Goal: Transaction & Acquisition: Download file/media

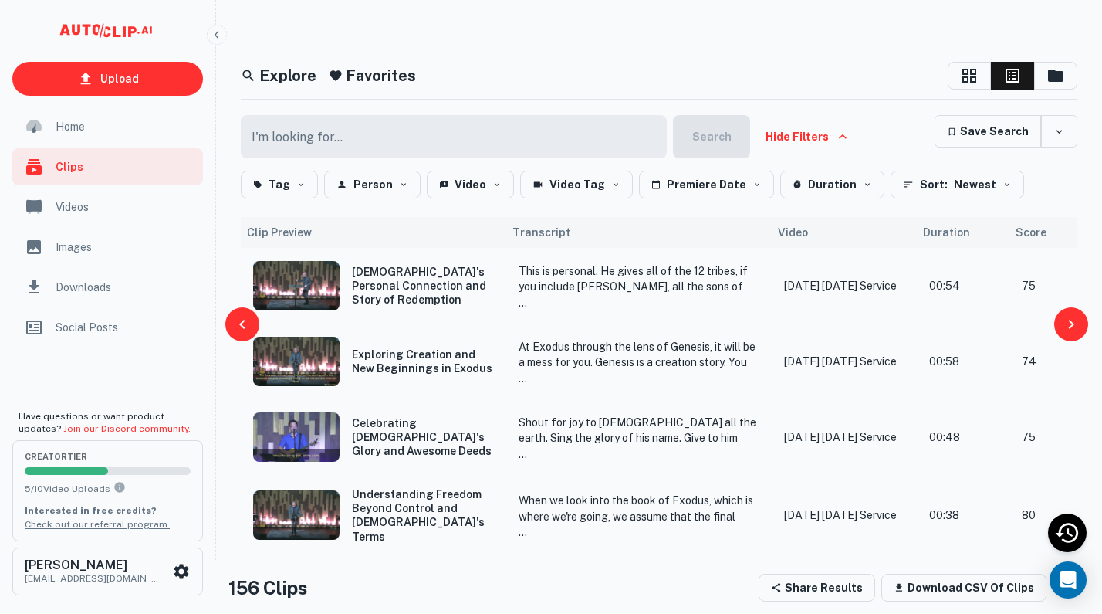
click at [374, 77] on h5 "Favorites" at bounding box center [381, 75] width 70 height 23
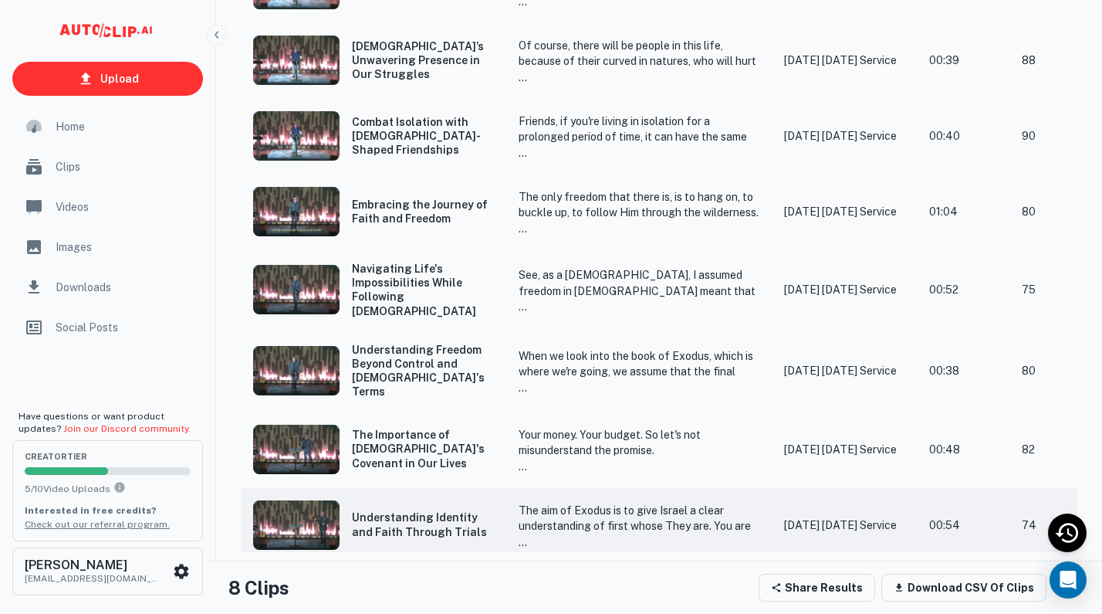
scroll to position [301, 0]
click at [690, 213] on p "The only freedom that there is, is to hang on, to buckle up, to follow Him thro…" at bounding box center [639, 322] width 241 height 266
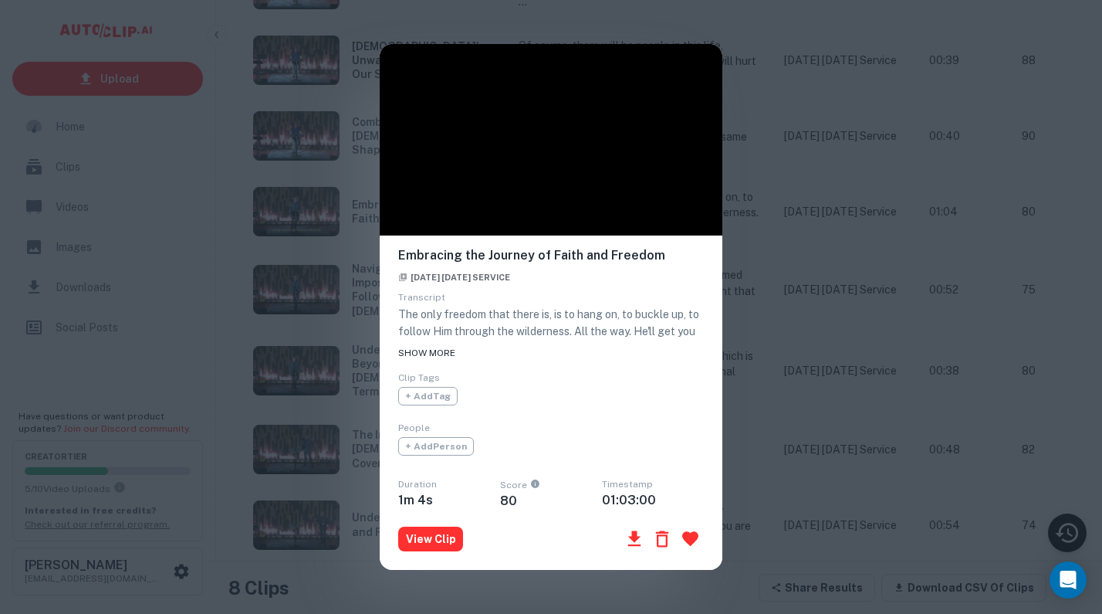
click at [440, 349] on span "SHOW MORE" at bounding box center [426, 352] width 57 height 11
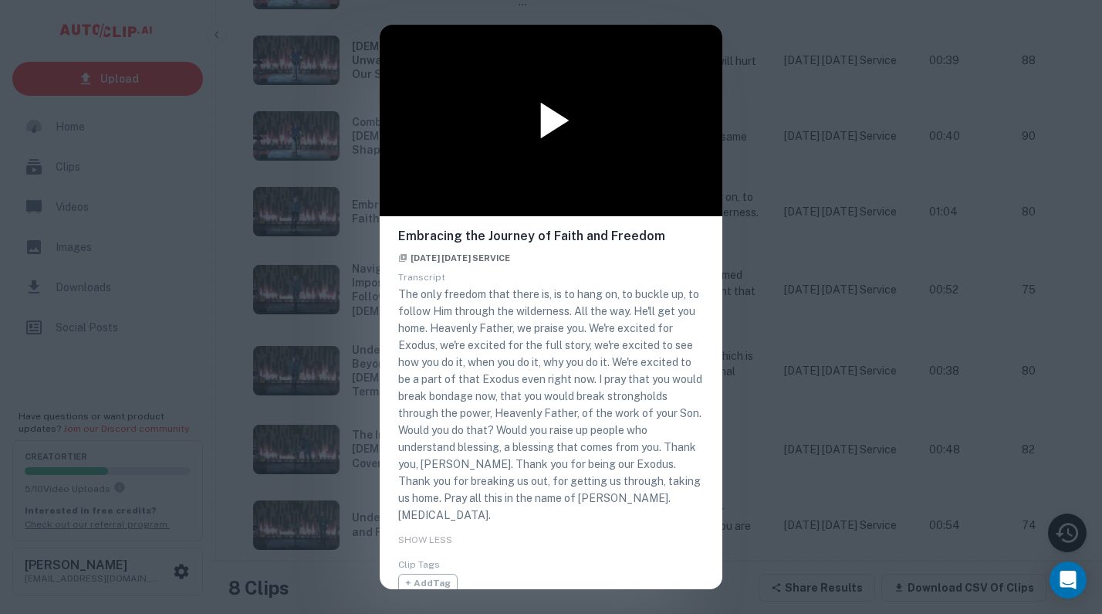
click at [550, 117] on icon at bounding box center [555, 121] width 29 height 36
click at [806, 582] on div "Embracing the Journey of Faith and Freedom [DATE] [DATE] Service Transcript The…" at bounding box center [551, 307] width 1102 height 614
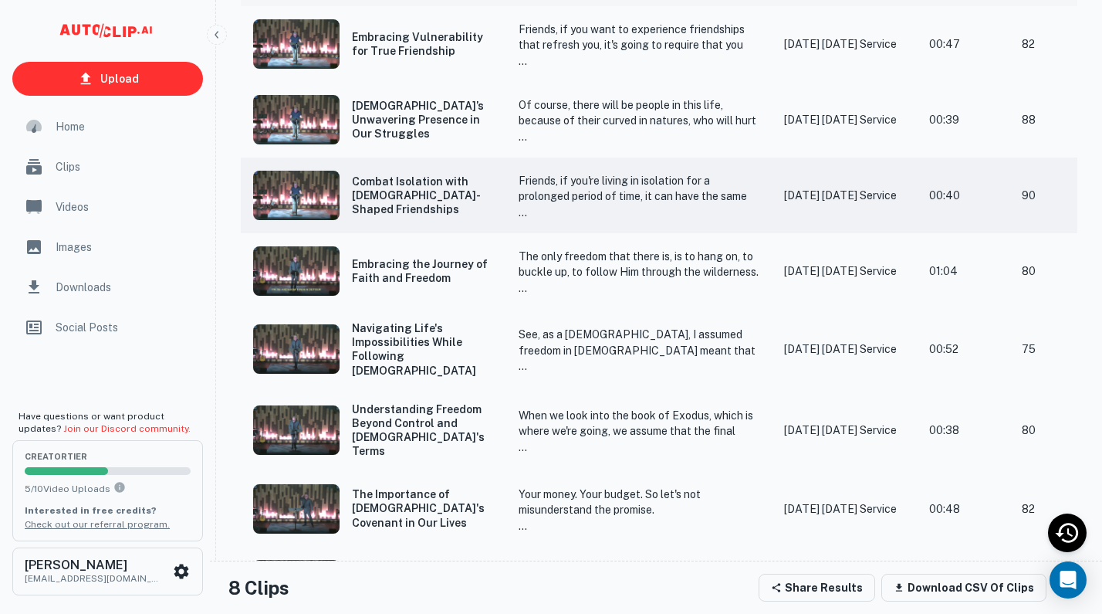
scroll to position [262, 0]
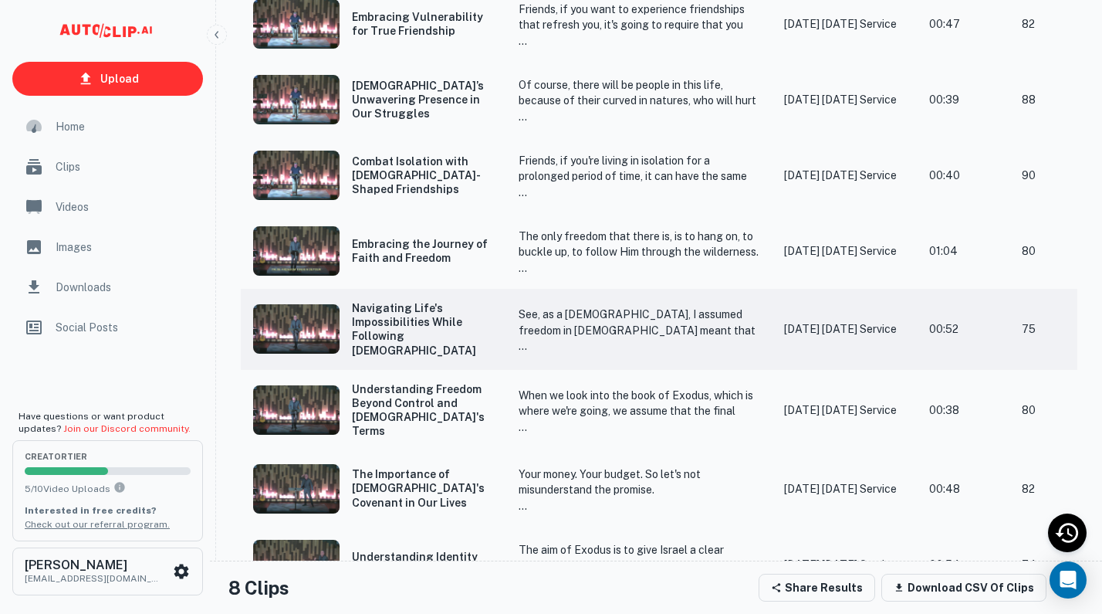
click at [611, 309] on p "See, as a [DEMOGRAPHIC_DATA], I assumed freedom in [DEMOGRAPHIC_DATA] meant tha…" at bounding box center [639, 431] width 241 height 251
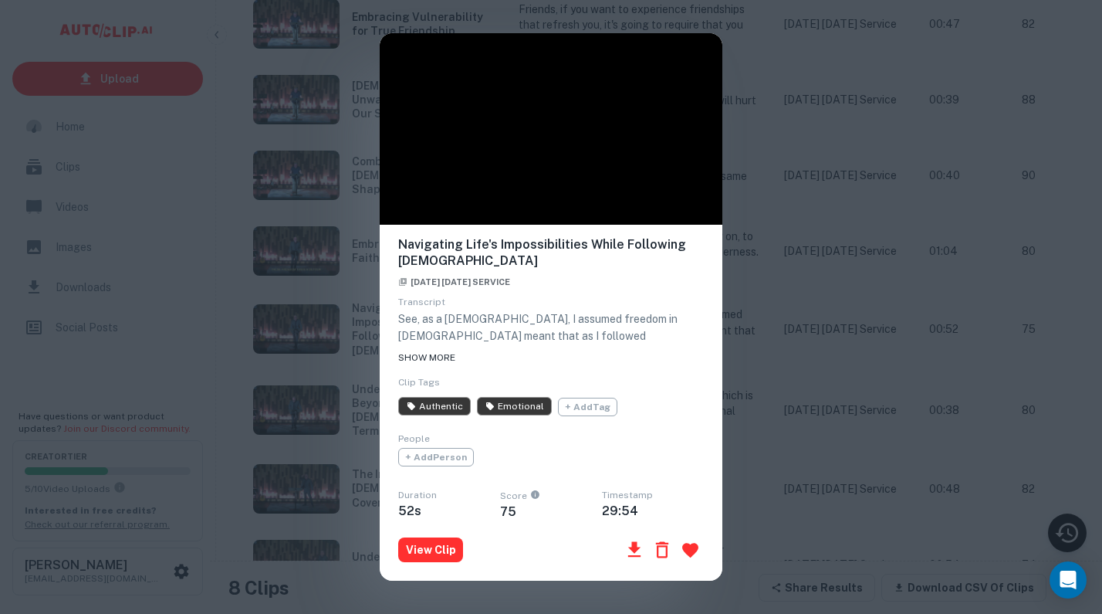
click at [445, 354] on span "SHOW MORE" at bounding box center [426, 357] width 57 height 11
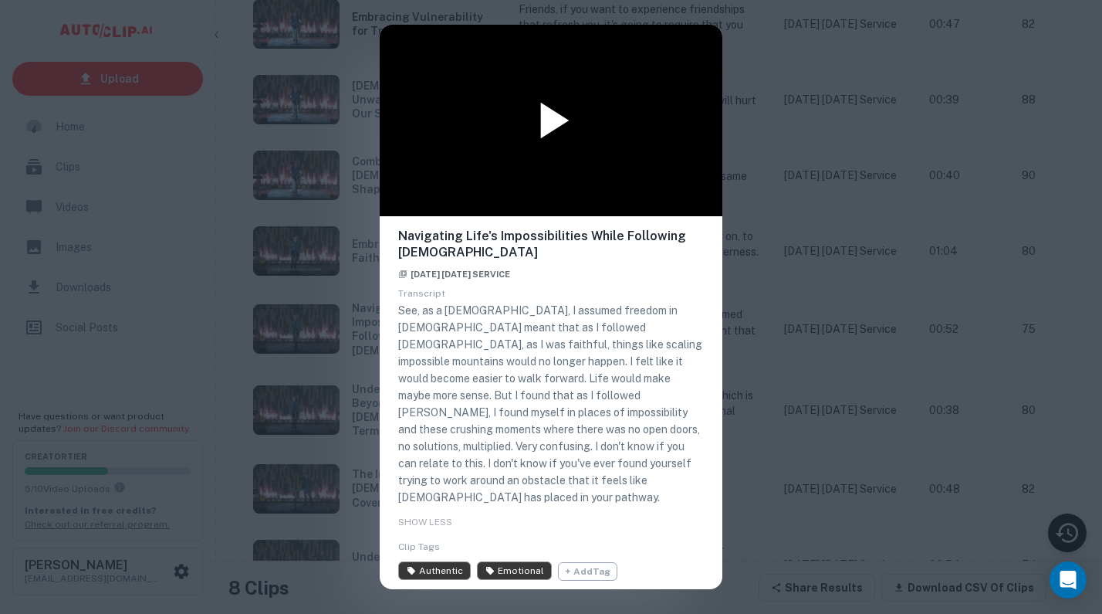
click at [550, 117] on icon at bounding box center [555, 121] width 29 height 36
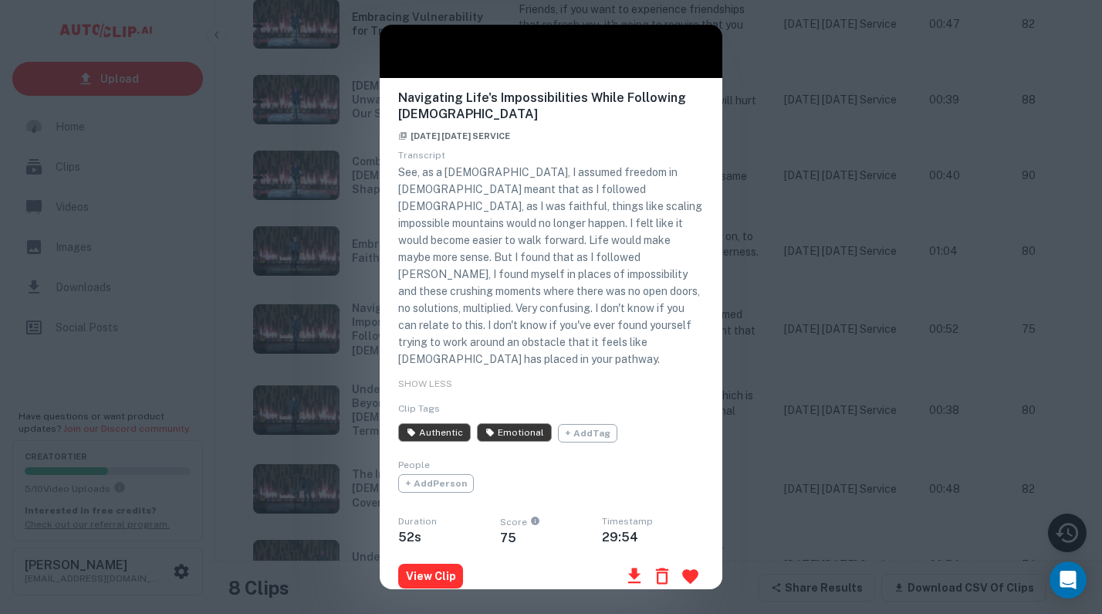
scroll to position [137, 0]
click at [697, 570] on icon "button" at bounding box center [690, 577] width 16 height 15
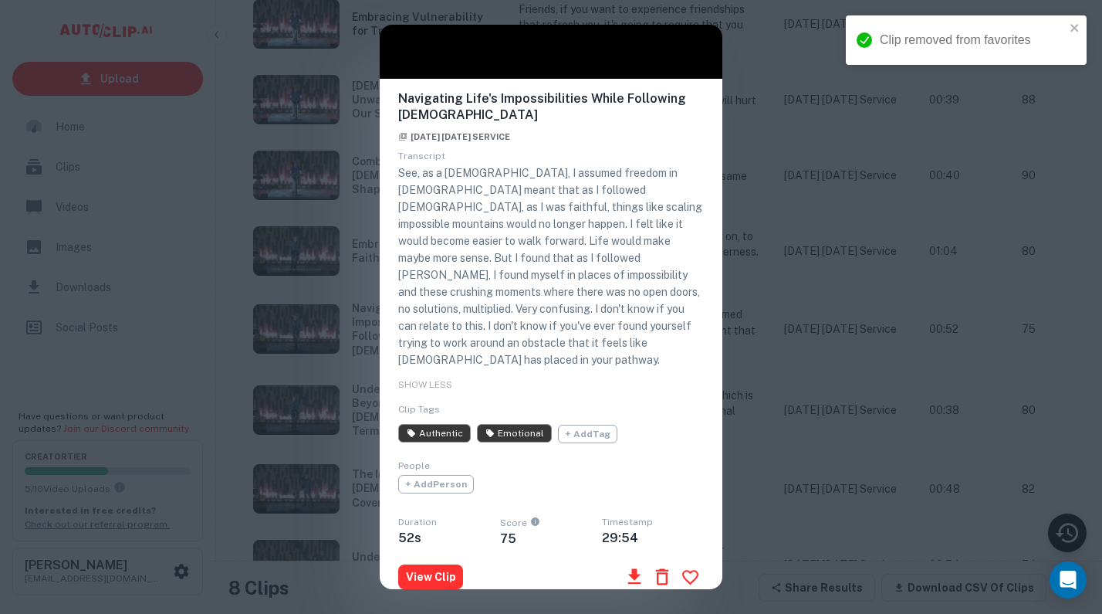
click at [758, 71] on div "Navigating Life's Impossibilities While Following [PERSON_NAME] [DATE] [DATE] S…" at bounding box center [551, 307] width 1102 height 614
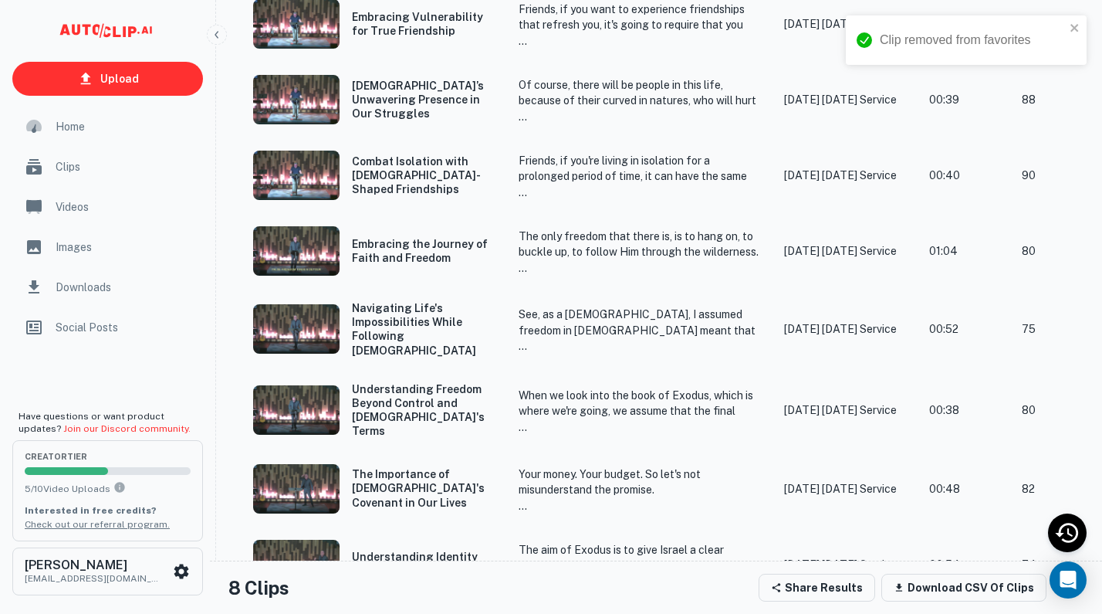
scroll to position [217, 0]
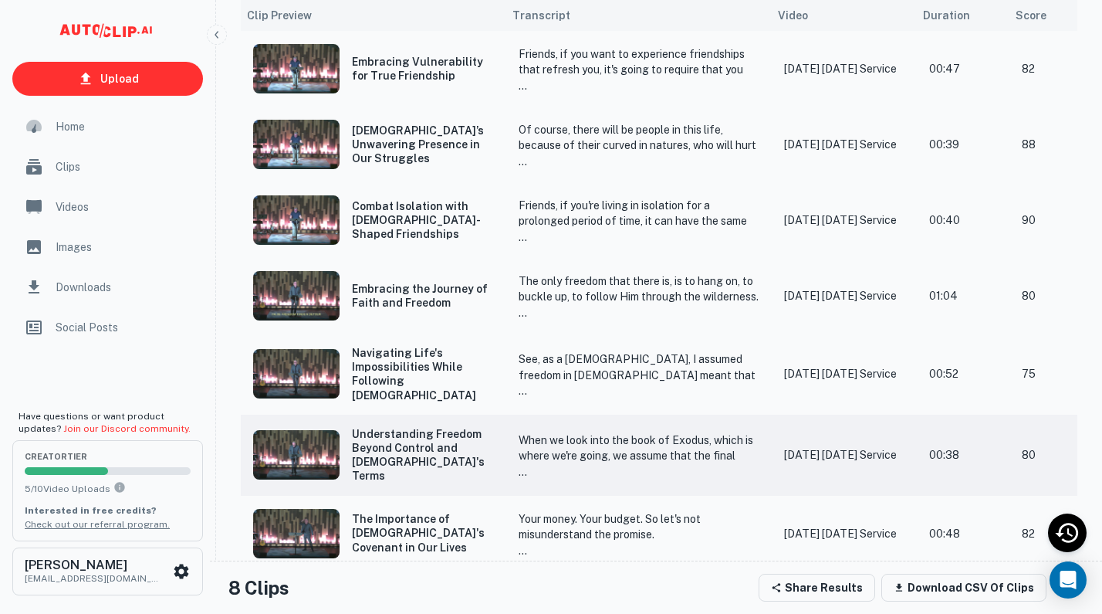
click at [603, 435] on p "When we look into the book of Exodus, which is where we're going, we assume tha…" at bounding box center [639, 510] width 241 height 157
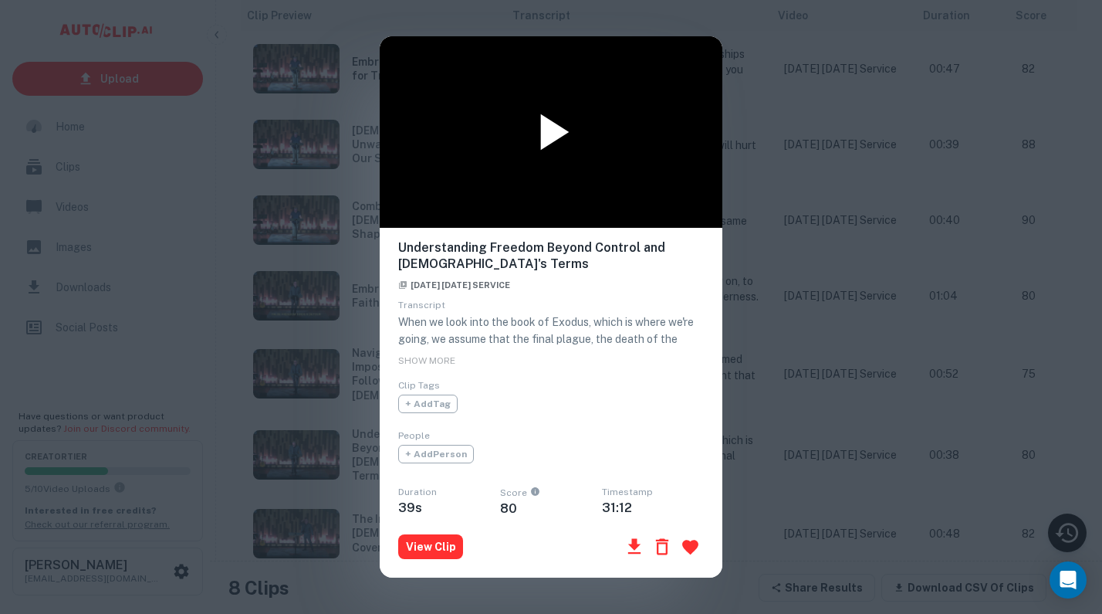
click at [549, 124] on icon at bounding box center [555, 132] width 29 height 36
click at [443, 356] on span "SHOW MORE" at bounding box center [426, 360] width 57 height 11
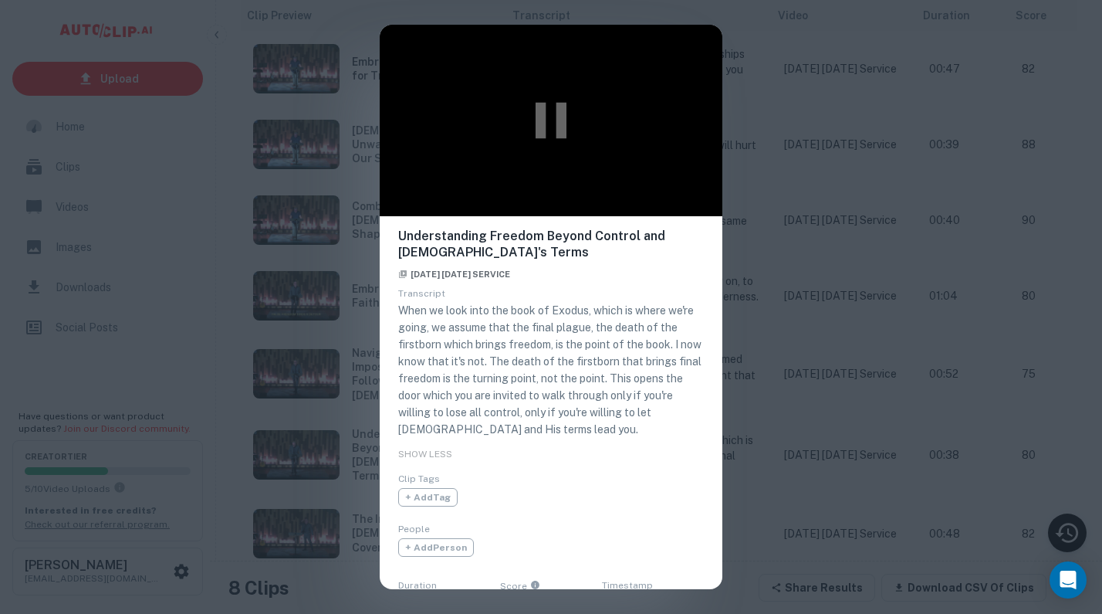
click at [760, 555] on div "Understanding Freedom Beyond Control and [DEMOGRAPHIC_DATA]'s Terms [DATE] [DAT…" at bounding box center [551, 307] width 1102 height 614
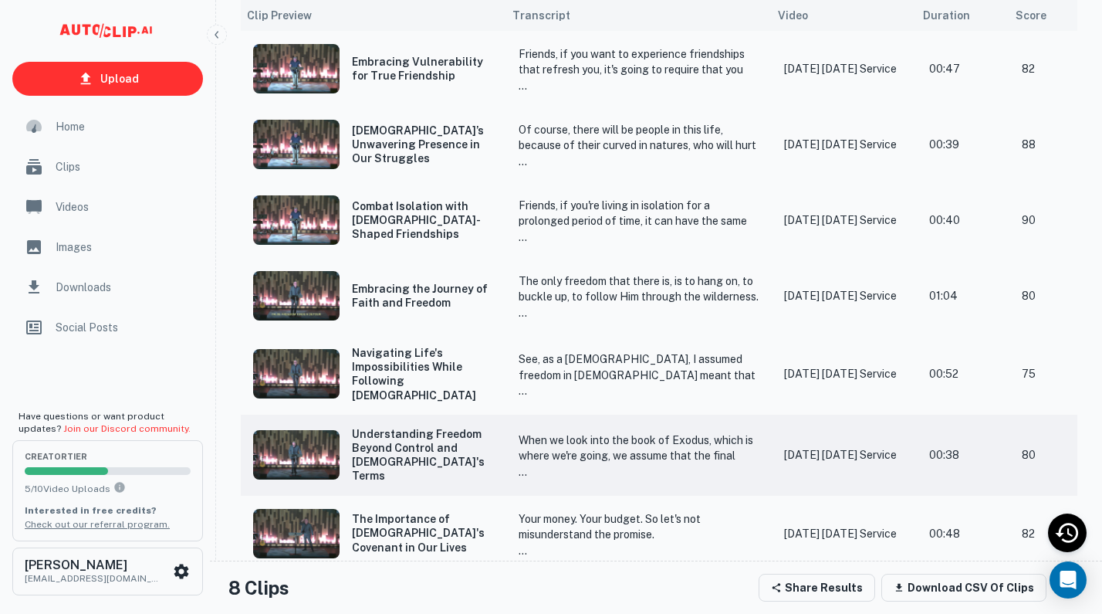
click at [653, 432] on p "When we look into the book of Exodus, which is where we're going, we assume tha…" at bounding box center [639, 510] width 241 height 157
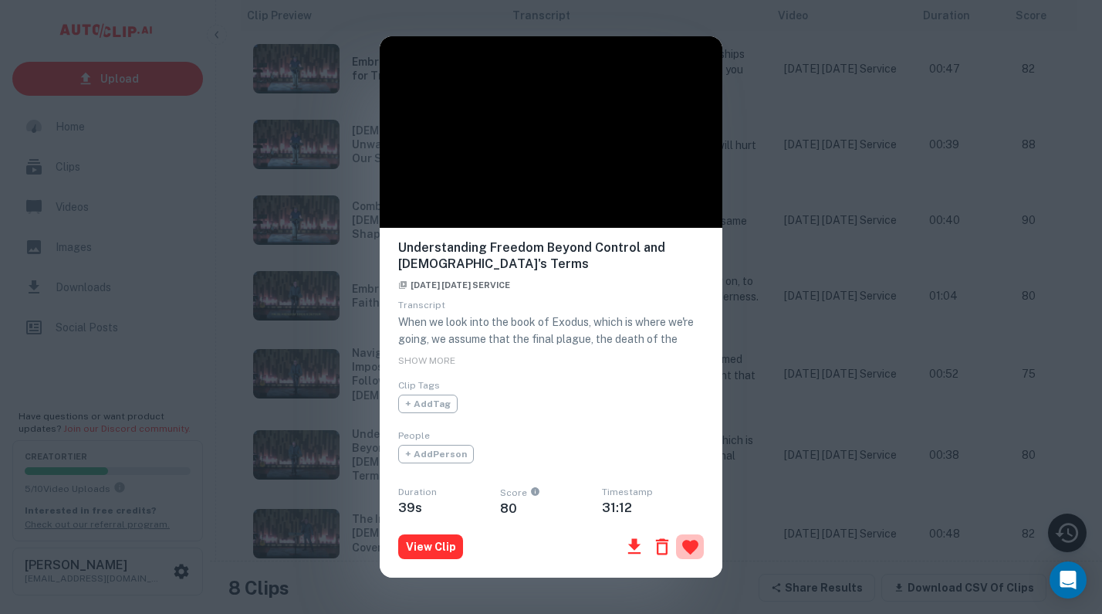
click at [691, 542] on icon "button" at bounding box center [690, 547] width 16 height 15
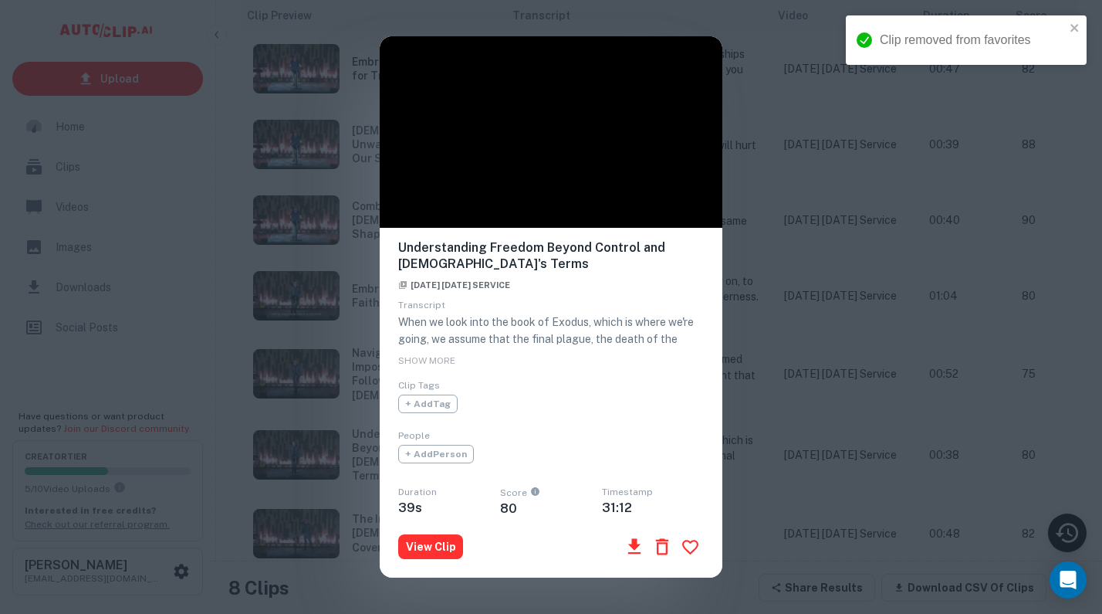
click at [759, 574] on div "Understanding Freedom Beyond Control and [DEMOGRAPHIC_DATA]'s Terms [DATE] [DAT…" at bounding box center [551, 307] width 1102 height 614
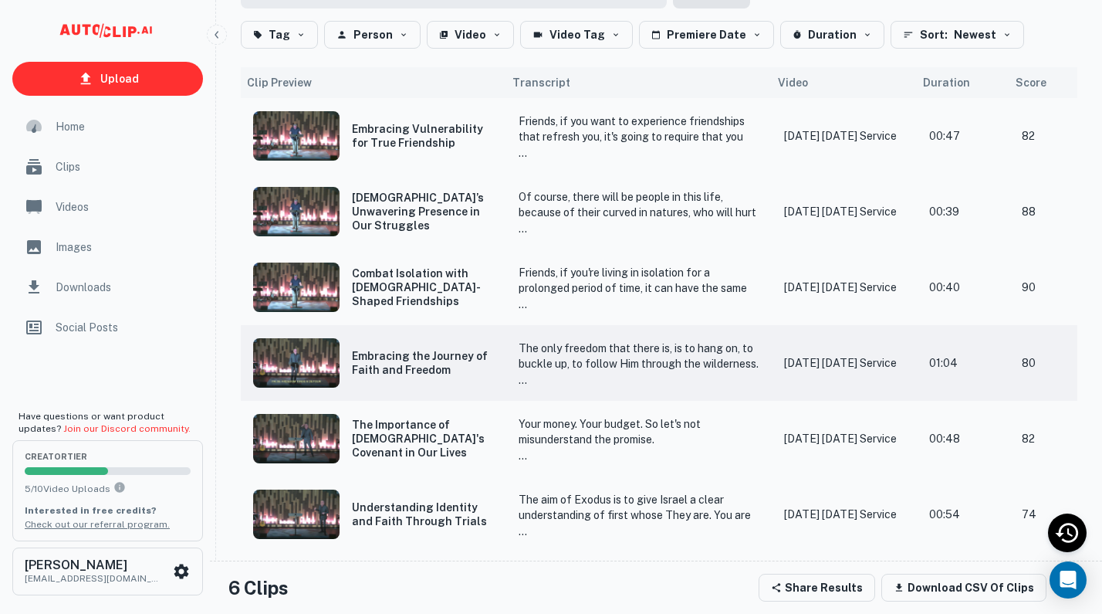
scroll to position [150, 0]
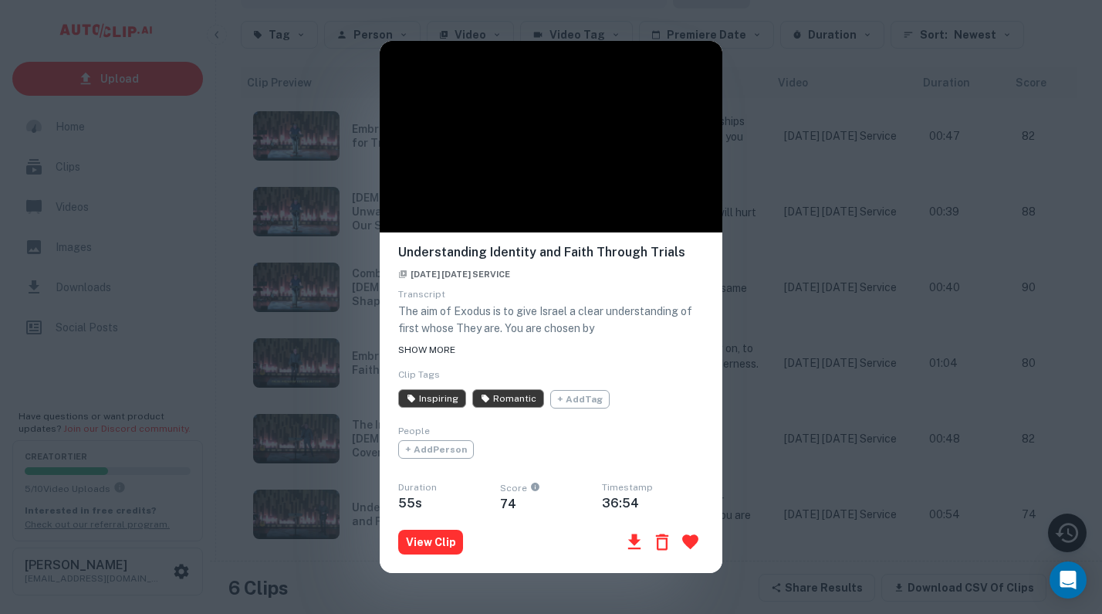
click at [445, 345] on span "SHOW MORE" at bounding box center [426, 349] width 57 height 11
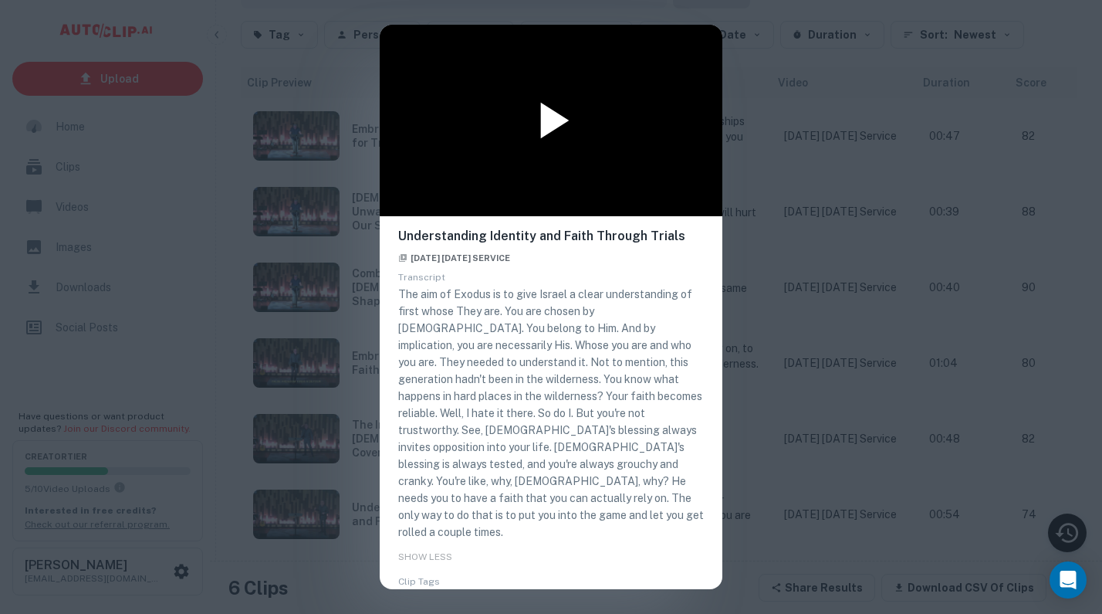
click at [548, 110] on icon at bounding box center [555, 121] width 29 height 36
click at [737, 548] on div "Understanding Identity and Faith Through Trials September 7th, 2025 Sunday Serv…" at bounding box center [551, 307] width 1102 height 614
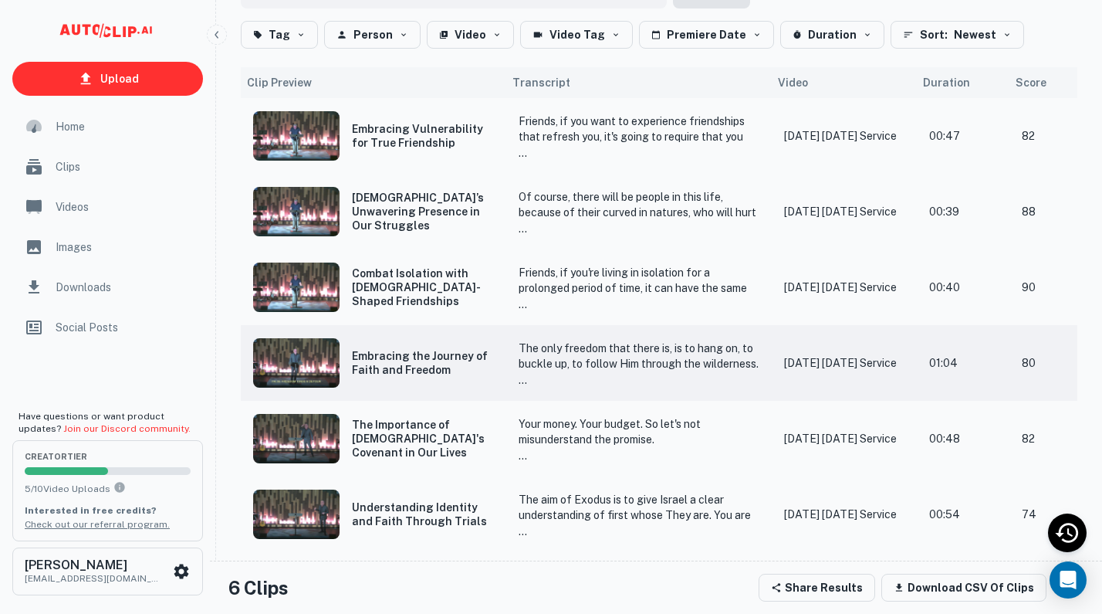
click at [648, 344] on p "The only freedom that there is, is to hang on, to buckle up, to follow Him thro…" at bounding box center [639, 473] width 241 height 266
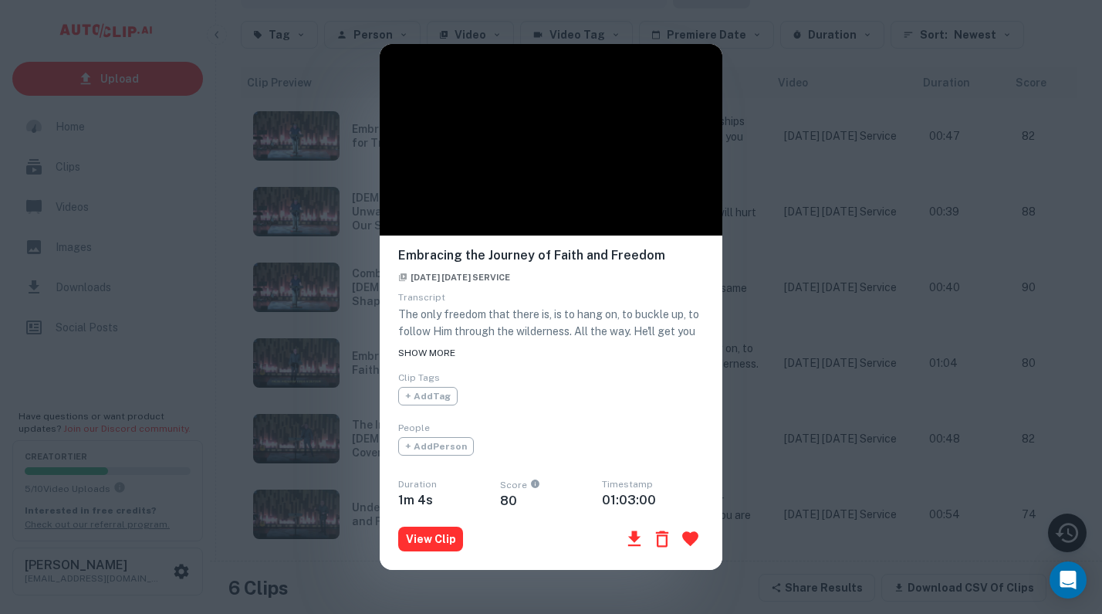
click at [438, 347] on span "SHOW MORE" at bounding box center [426, 352] width 57 height 11
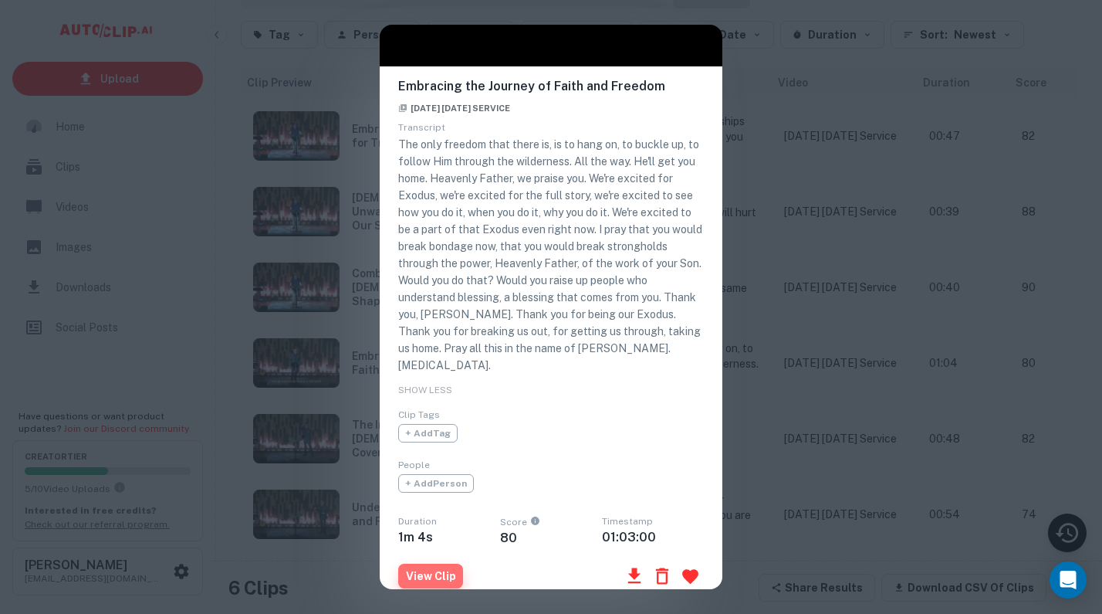
click at [427, 563] on button "View Clip" at bounding box center [430, 575] width 65 height 25
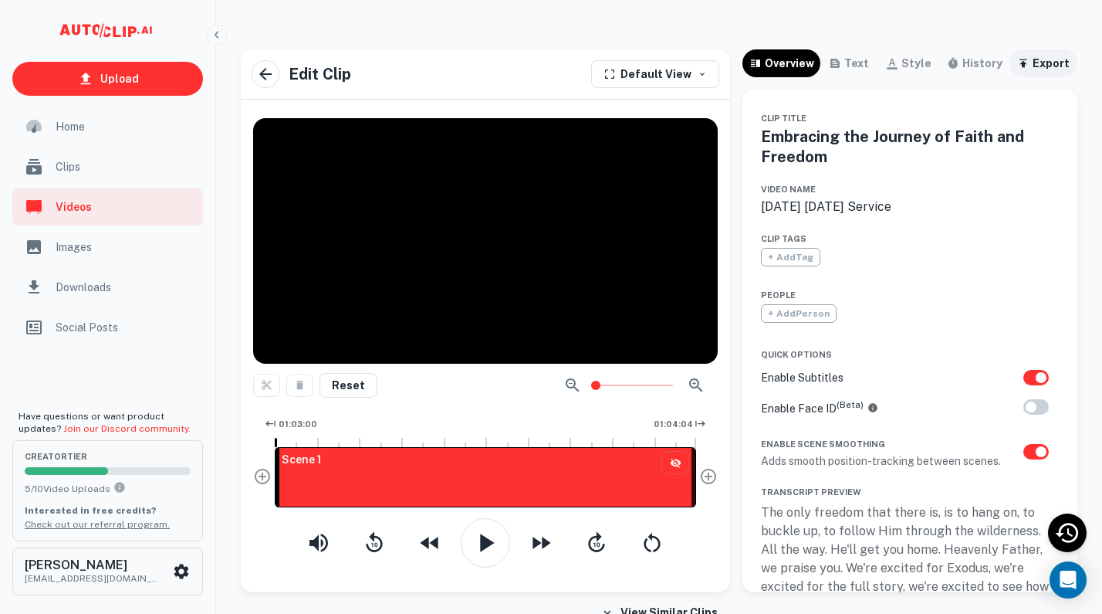
click at [1050, 63] on div "export" at bounding box center [1051, 63] width 37 height 19
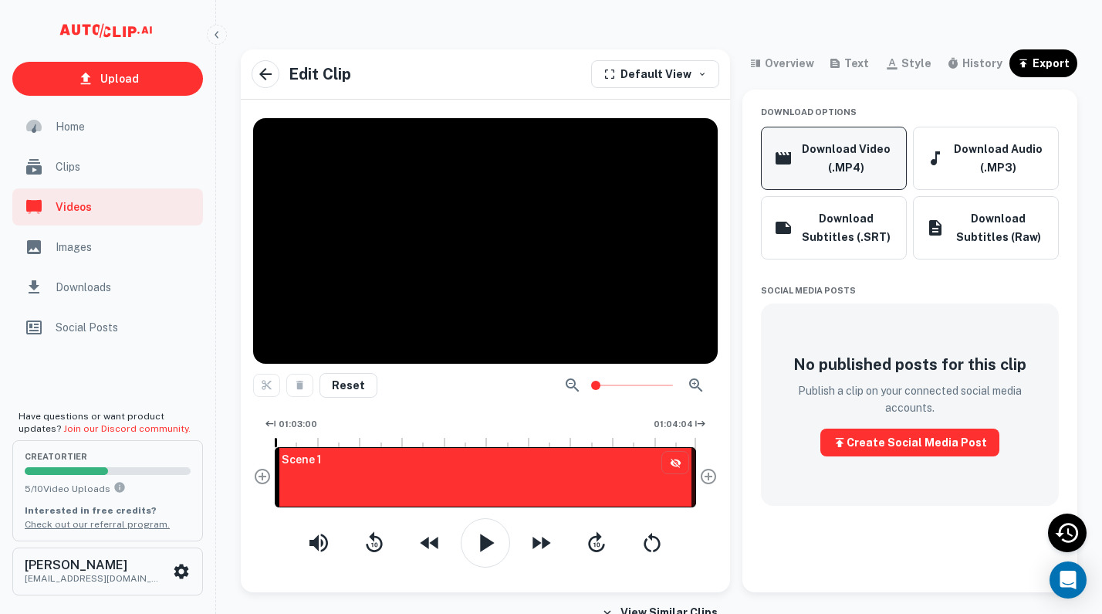
click at [856, 163] on button "Download Video (.MP4)" at bounding box center [834, 158] width 146 height 63
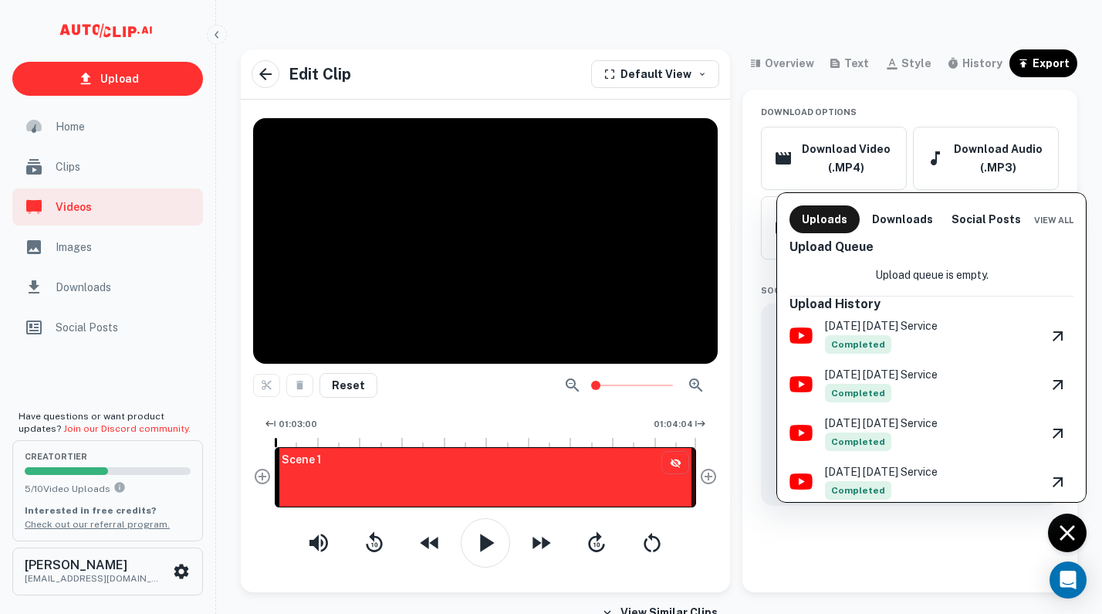
click at [127, 201] on div at bounding box center [551, 307] width 1102 height 614
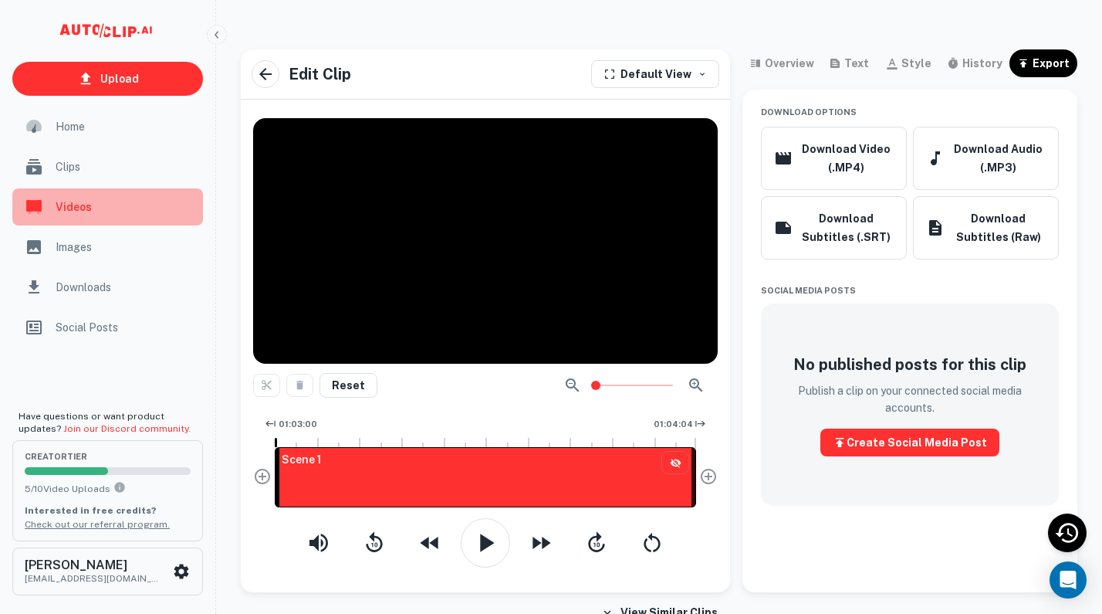
click at [137, 208] on span "Videos" at bounding box center [125, 206] width 138 height 17
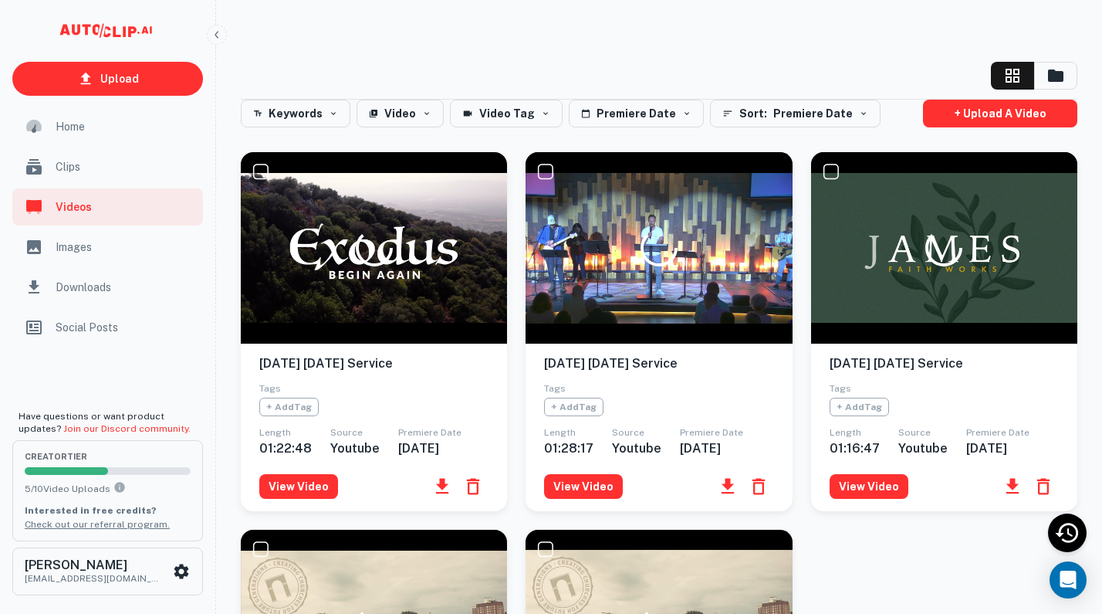
click at [83, 172] on span "Clips" at bounding box center [125, 166] width 138 height 17
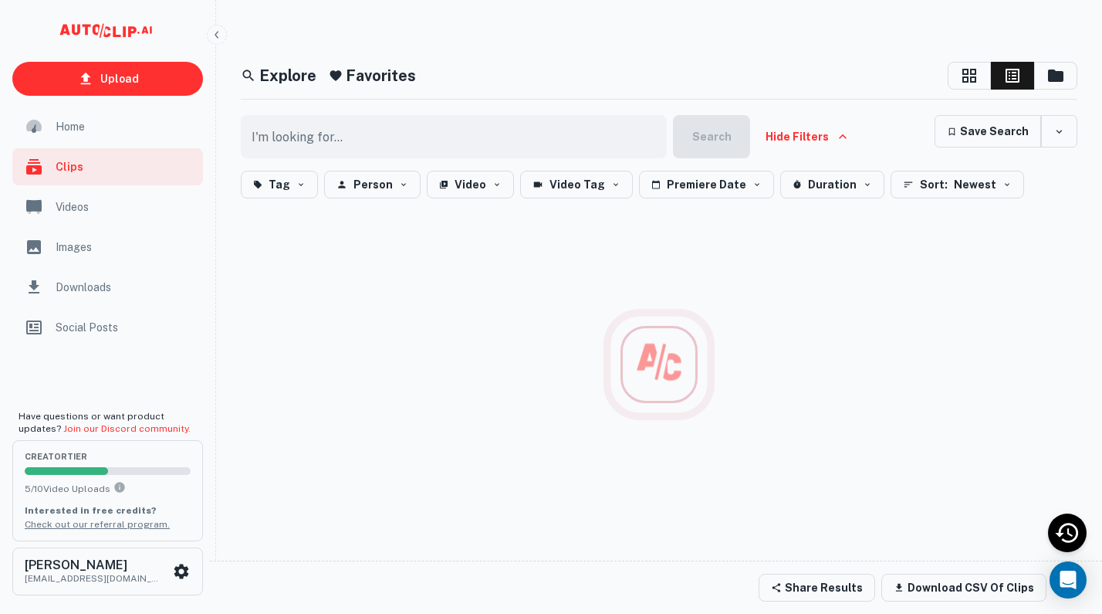
click at [401, 68] on h5 "Favorites" at bounding box center [381, 75] width 70 height 23
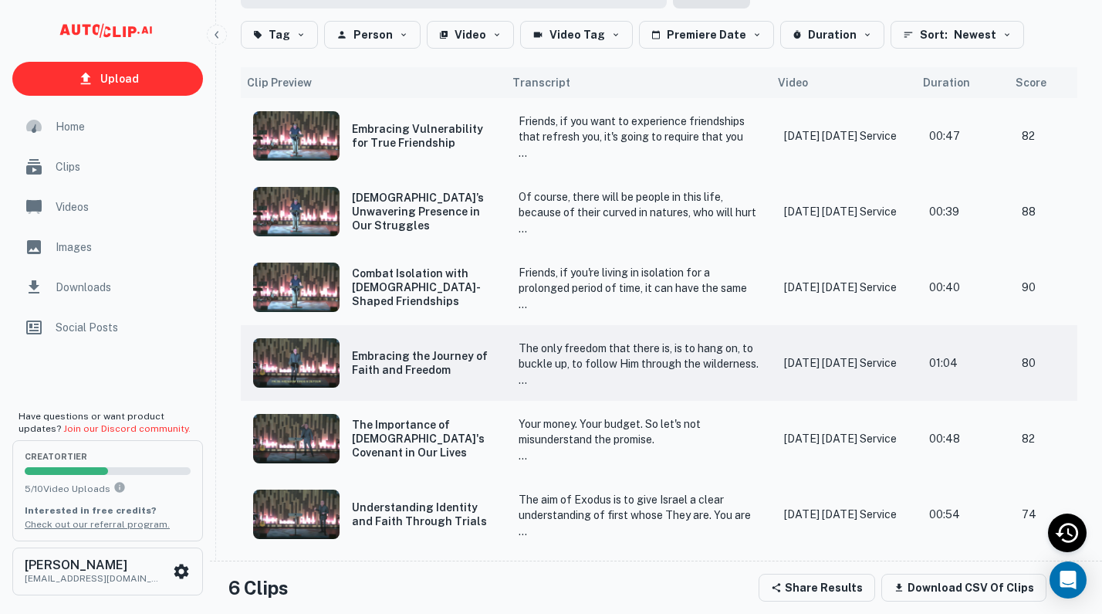
scroll to position [150, 0]
click at [645, 421] on p "Your money. Your budget. So let's not misunderstand the promise. [DEMOGRAPHIC_D…" at bounding box center [639, 533] width 241 height 235
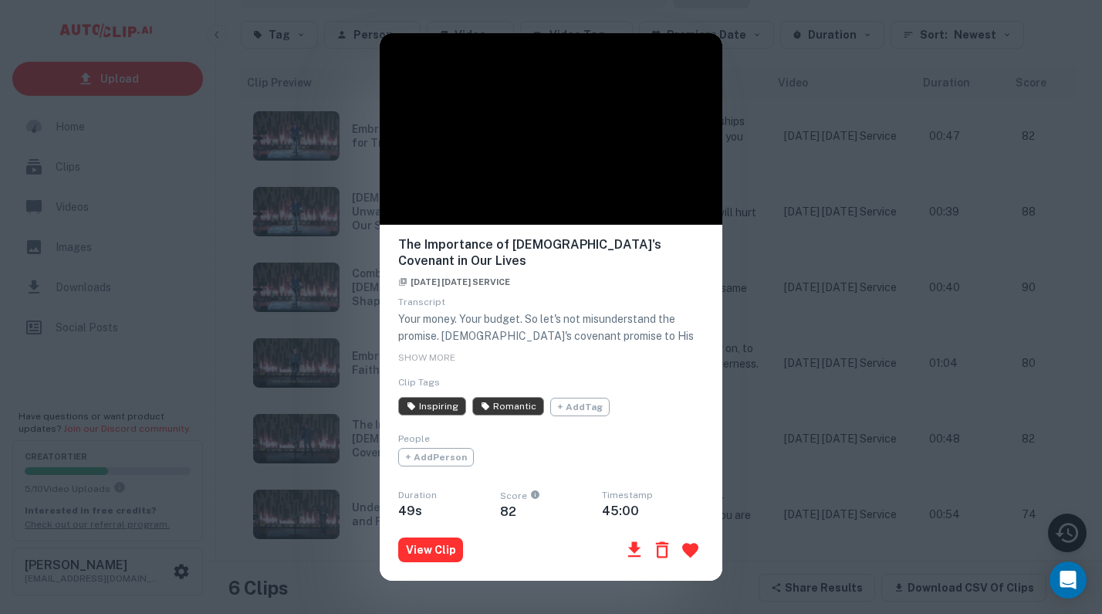
click at [688, 543] on icon "button" at bounding box center [690, 550] width 16 height 15
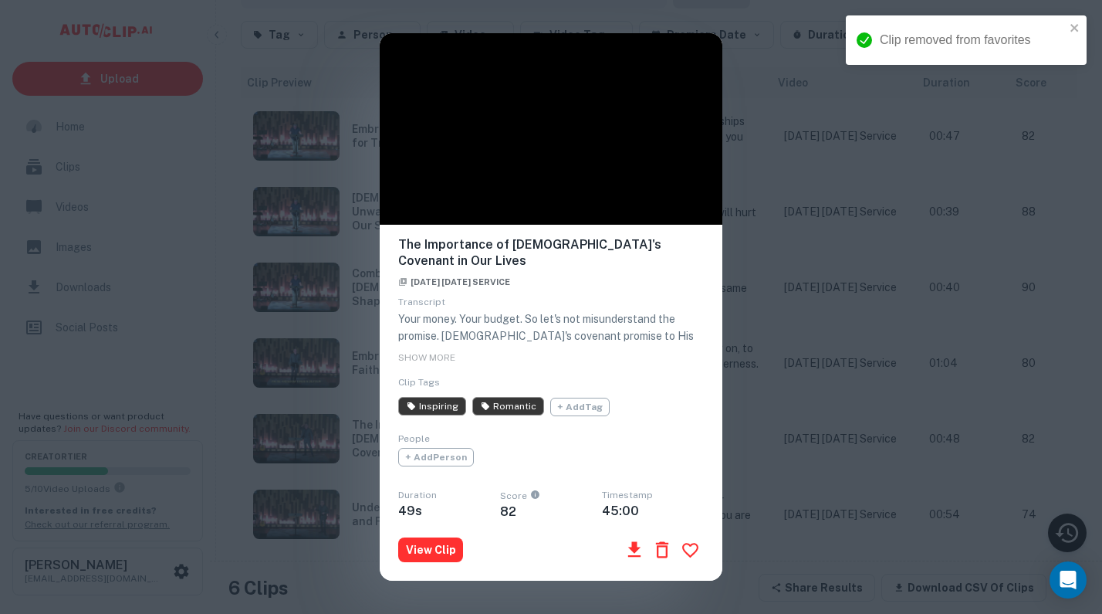
click at [809, 568] on div "The Importance of God's Covenant in Our Lives September 7th, 2025 Sunday Servic…" at bounding box center [551, 307] width 1102 height 614
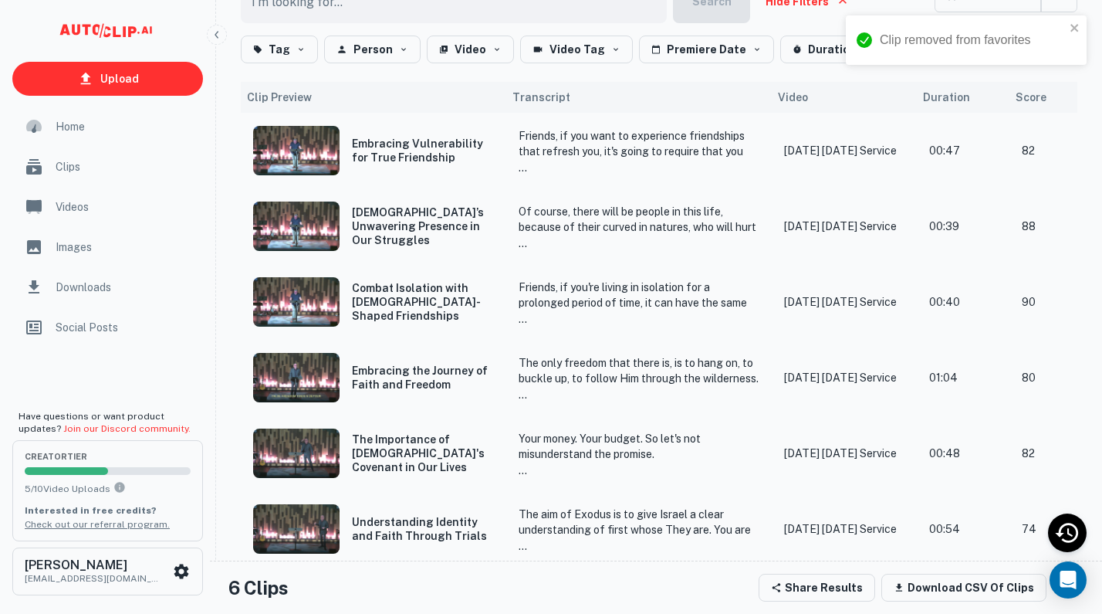
scroll to position [134, 0]
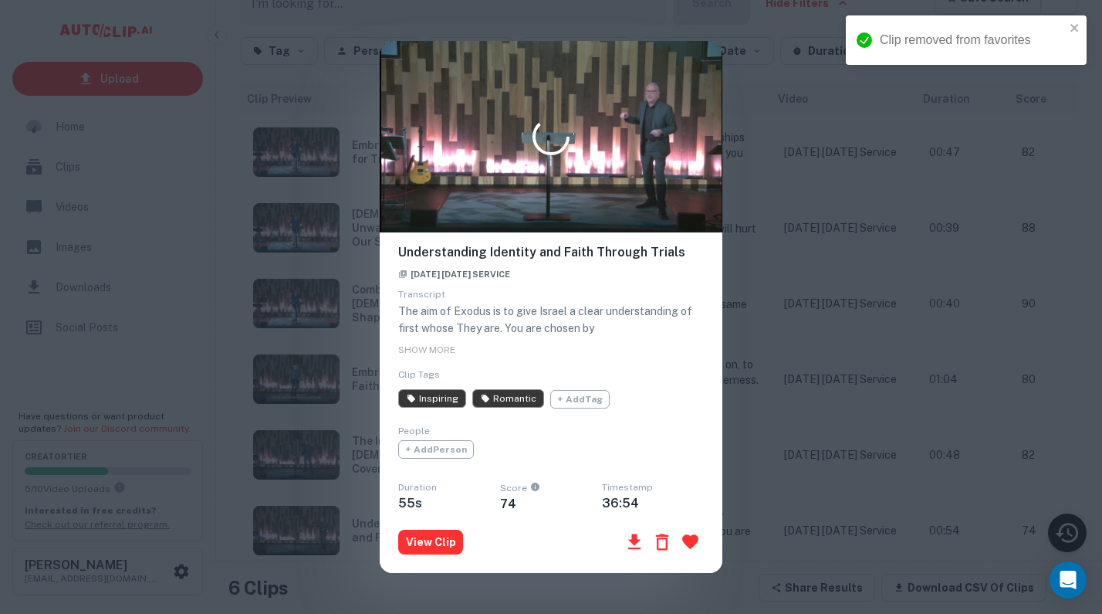
click at [688, 540] on icon "button" at bounding box center [690, 541] width 16 height 15
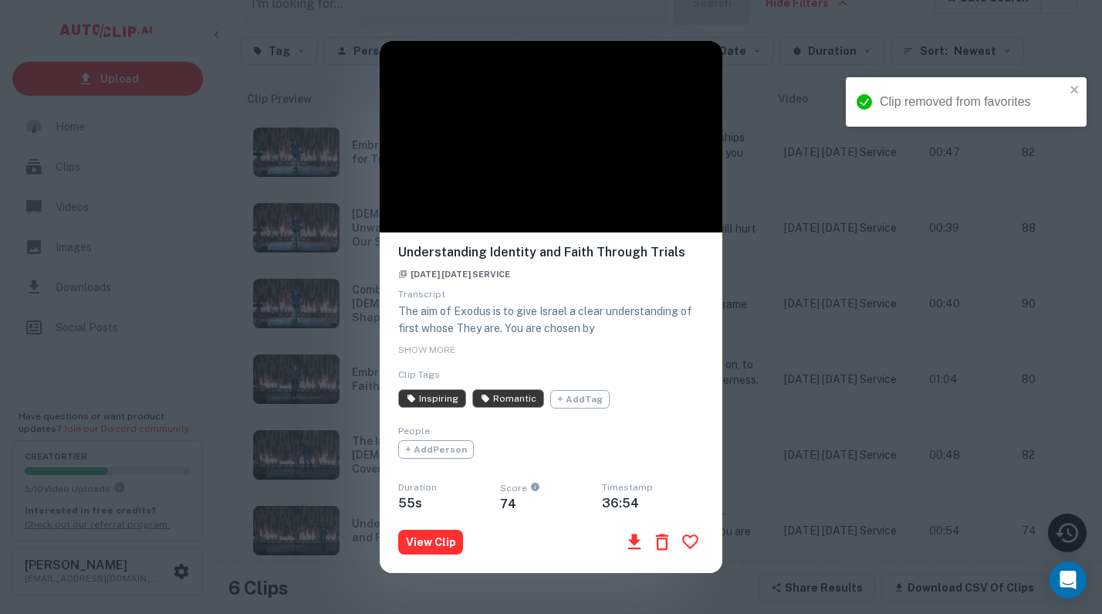
click at [758, 559] on div "Understanding Identity and Faith Through Trials September 7th, 2025 Sunday Serv…" at bounding box center [551, 307] width 1102 height 614
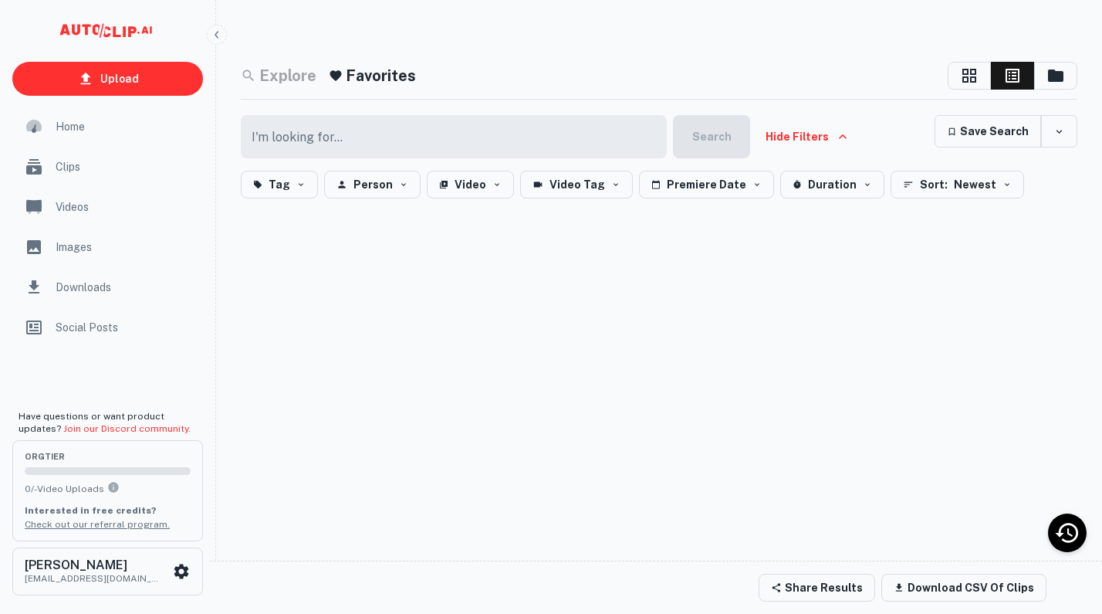
scroll to position [12, 0]
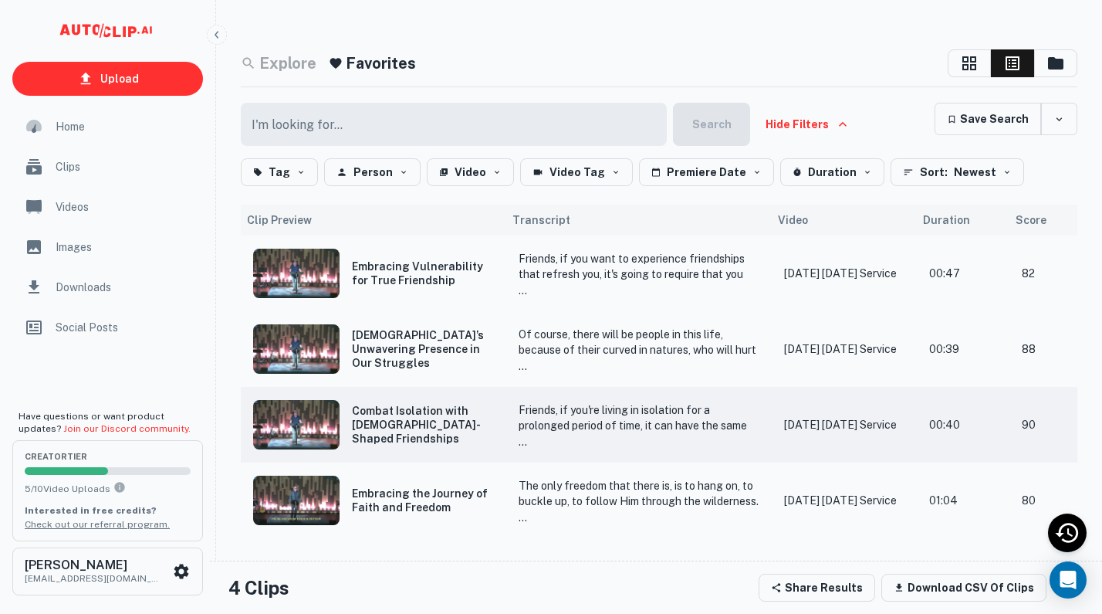
click at [664, 414] on p "Friends, if you're living in isolation for a prolonged period of time, it can h…" at bounding box center [639, 504] width 241 height 204
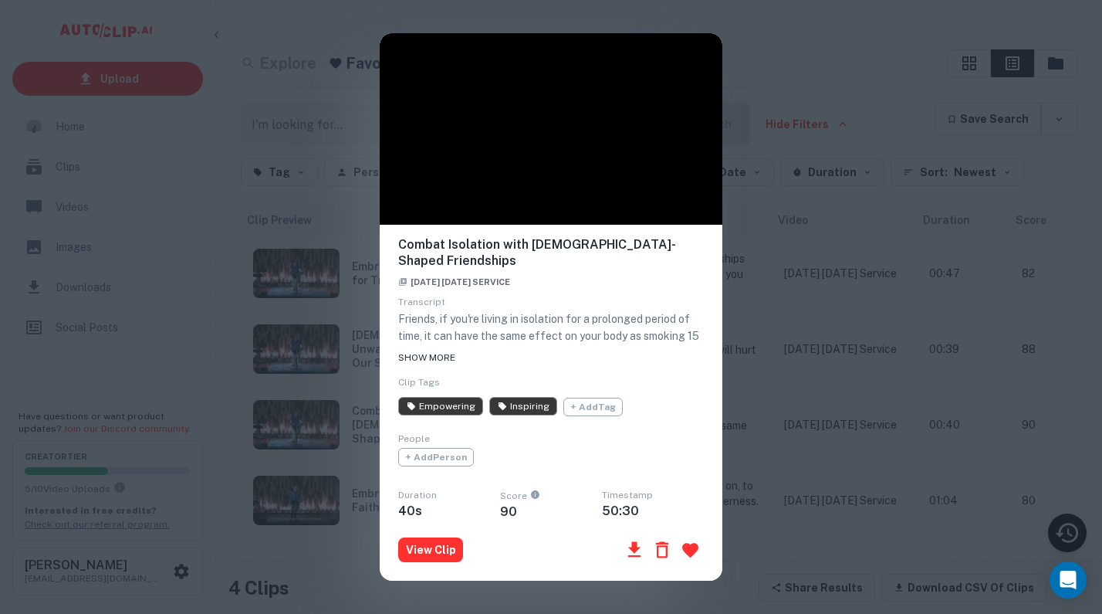
click at [444, 359] on span "SHOW MORE" at bounding box center [426, 357] width 57 height 11
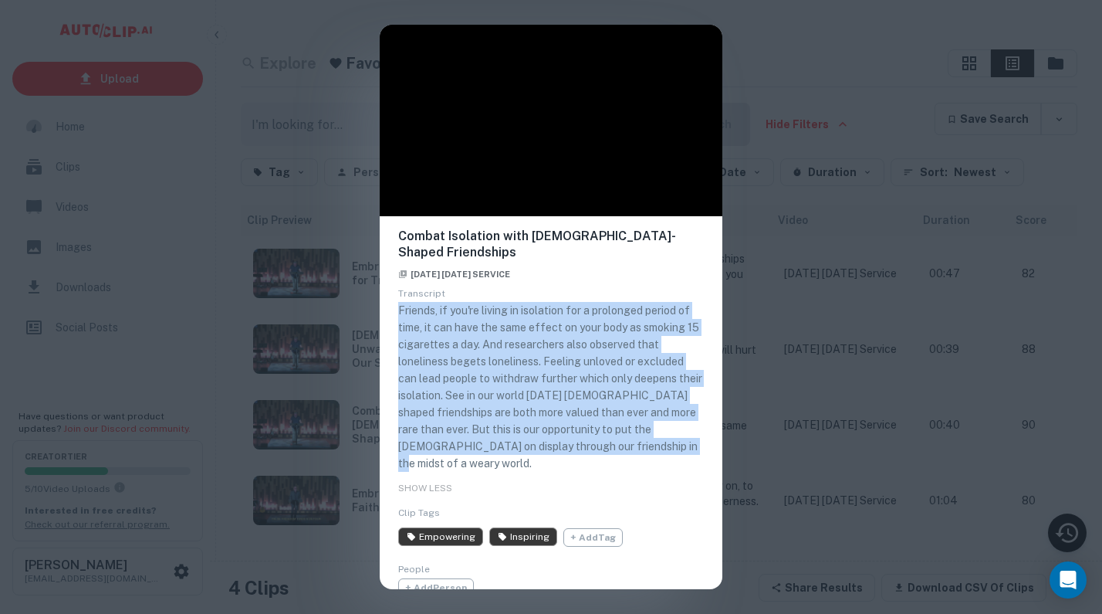
drag, startPoint x: 703, startPoint y: 448, endPoint x: 394, endPoint y: 313, distance: 337.7
click at [394, 313] on div "Combat Isolation with [DEMOGRAPHIC_DATA]-Shaped Friendships [DATE] [DATE] Servi…" at bounding box center [551, 463] width 343 height 495
copy p "Friends, if you're living in isolation for a prolonged period of time, it can h…"
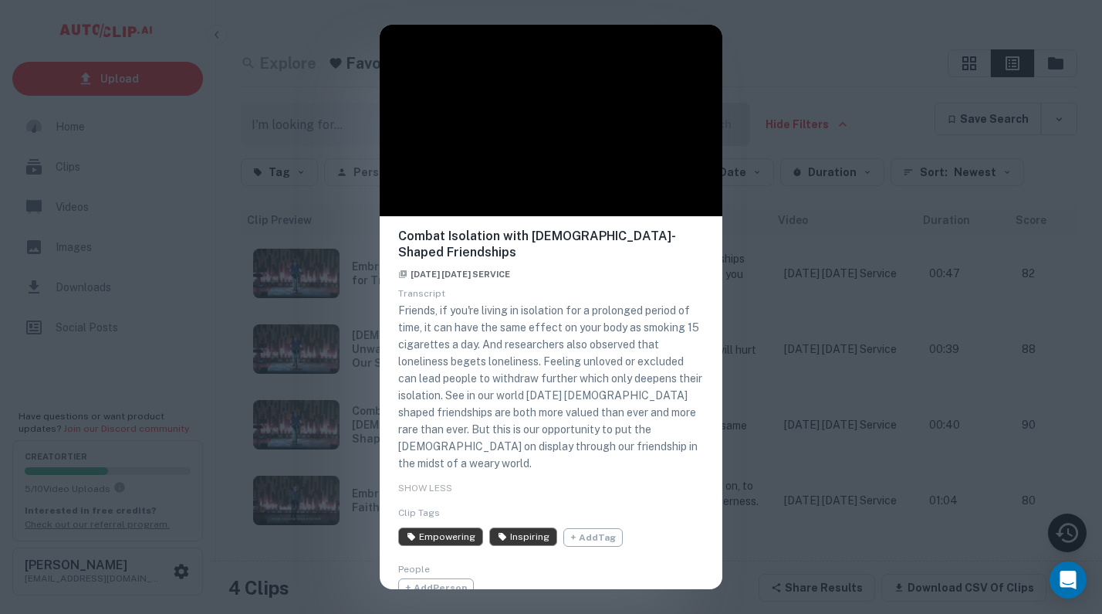
drag, startPoint x: 20, startPoint y: 306, endPoint x: 895, endPoint y: 538, distance: 904.6
click at [895, 538] on div "Combat Isolation with [DEMOGRAPHIC_DATA]-Shaped Friendships [DATE] [DATE] Servi…" at bounding box center [551, 307] width 1102 height 614
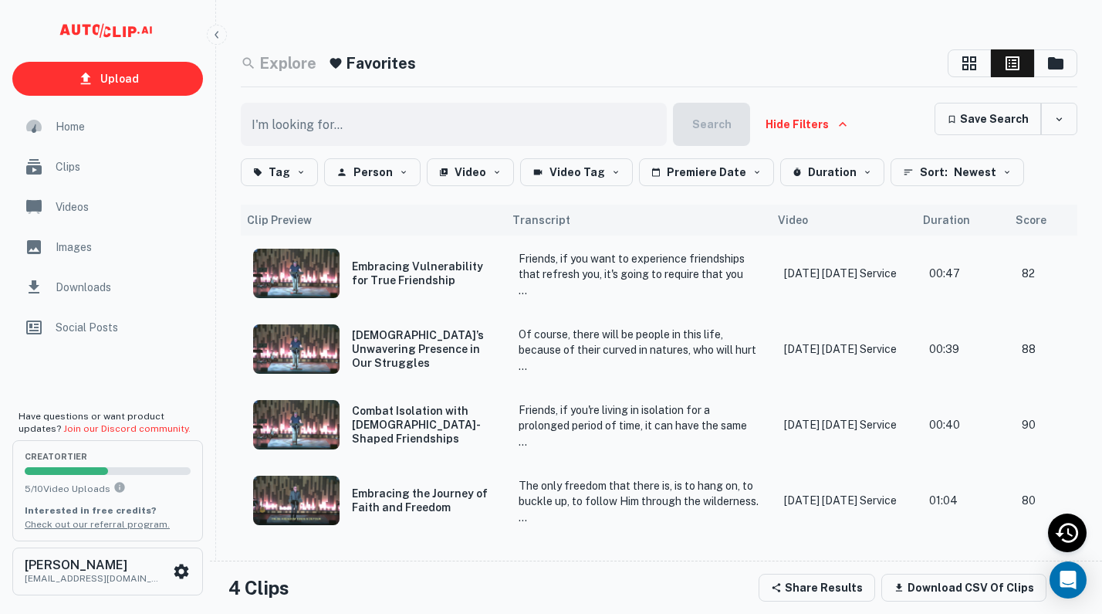
click at [677, 337] on p "Of course, there will be people in this life, because of their curved in nature…" at bounding box center [639, 435] width 241 height 219
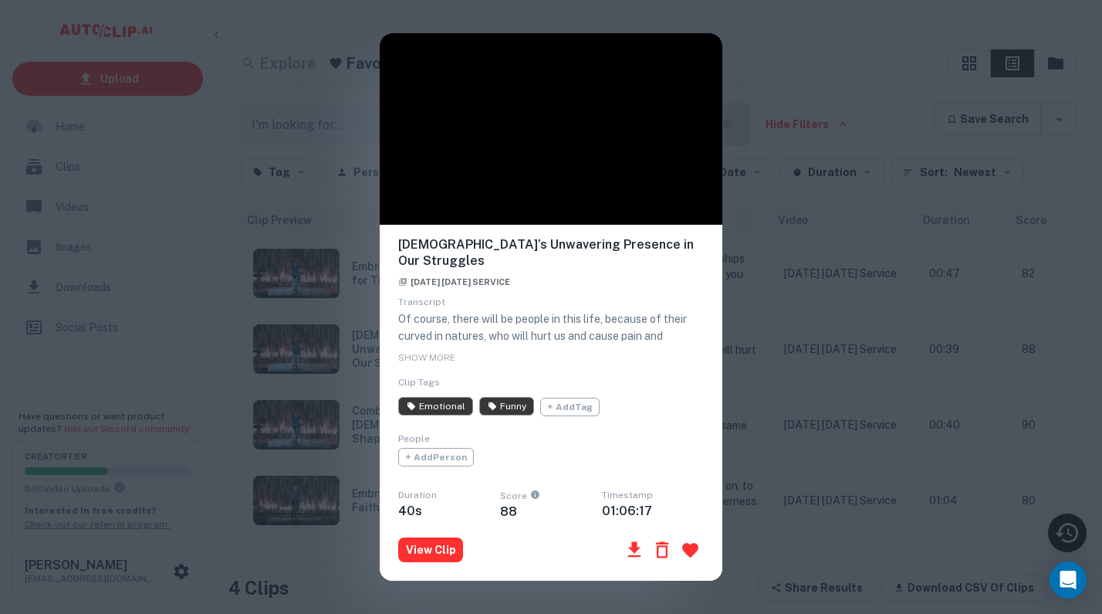
click at [438, 352] on span "SHOW MORE" at bounding box center [426, 357] width 57 height 11
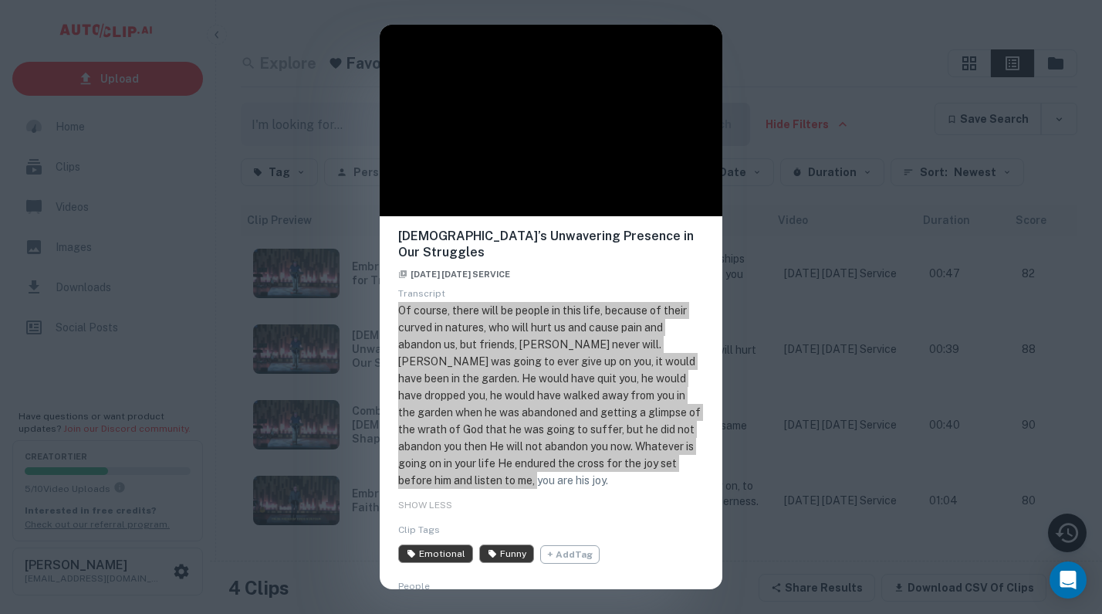
drag, startPoint x: 895, startPoint y: 538, endPoint x: 394, endPoint y: 293, distance: 557.5
click at [394, 293] on div "Jesus’s Unwavering Presence in Our Struggles August 31st, 2025 Sunday Service T…" at bounding box center [551, 472] width 343 height 512
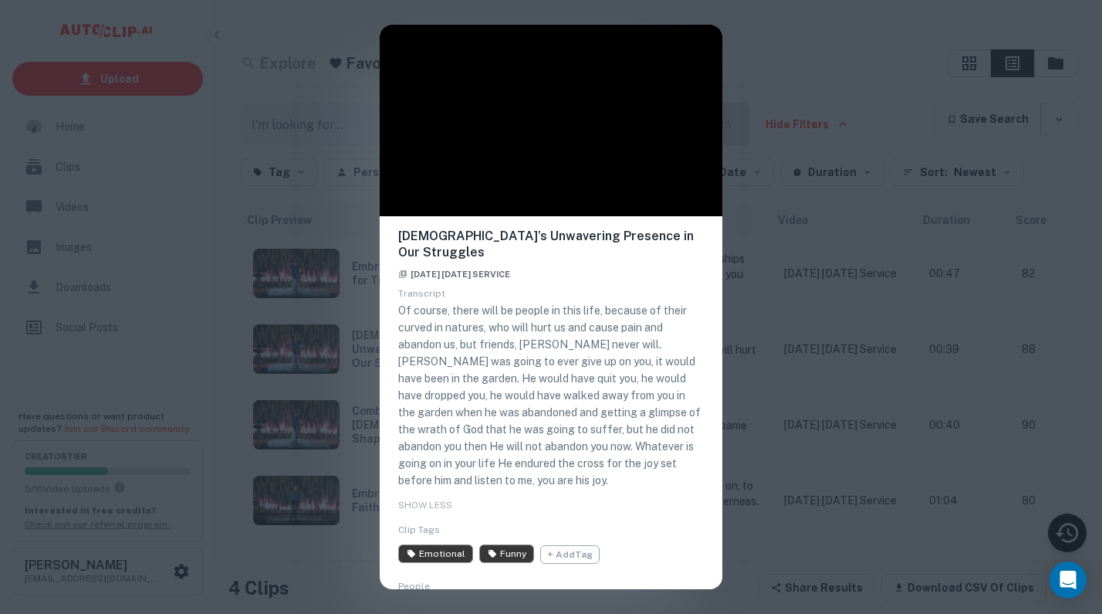
click at [798, 503] on div "Jesus’s Unwavering Presence in Our Struggles August 31st, 2025 Sunday Service T…" at bounding box center [551, 307] width 1102 height 614
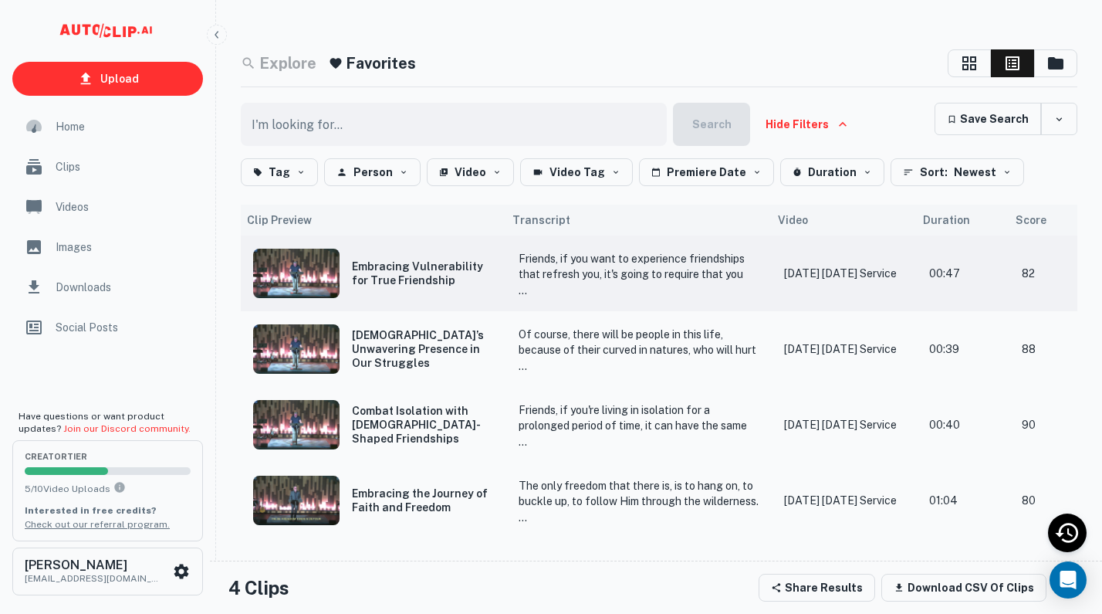
click at [668, 262] on p "Friends, if you want to experience friendships that refresh you, it's going to …" at bounding box center [639, 376] width 241 height 251
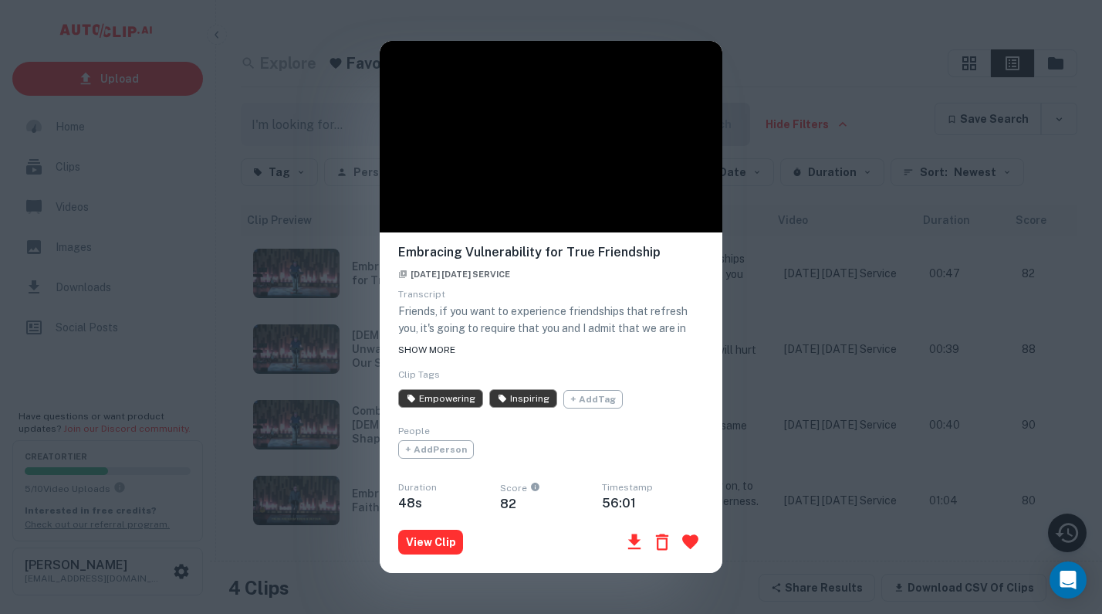
click at [431, 345] on span "SHOW MORE" at bounding box center [426, 349] width 57 height 11
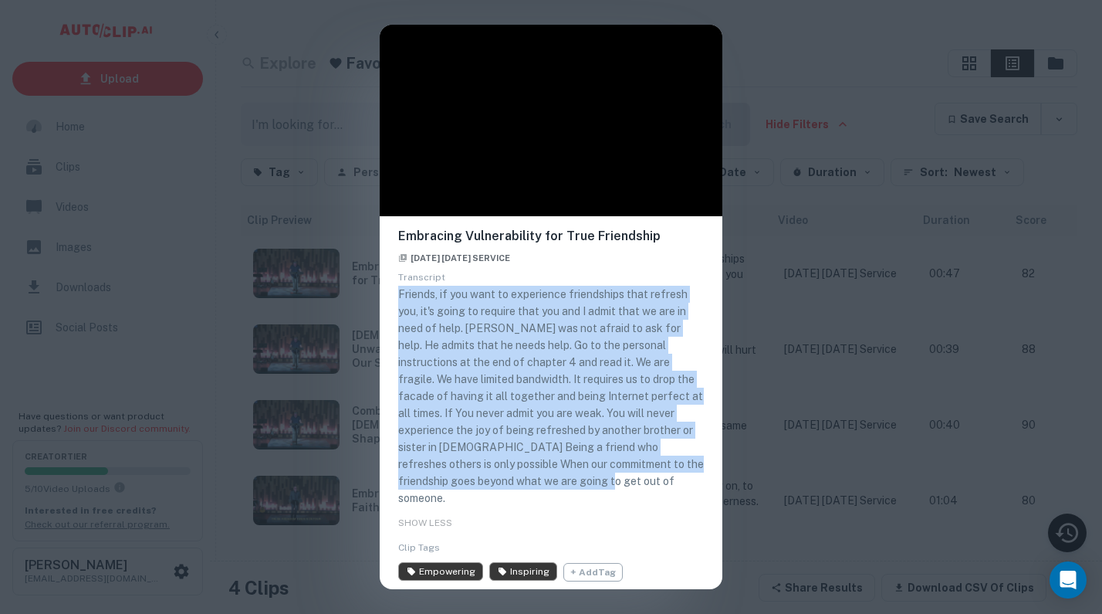
drag, startPoint x: 556, startPoint y: 480, endPoint x: 387, endPoint y: 296, distance: 250.7
click at [387, 296] on div "Embracing Vulnerability for True Friendship August 31st, 2025 Sunday Service Tr…" at bounding box center [551, 480] width 343 height 529
copy p "Friends, if you want to experience friendships that refresh you, it's going to …"
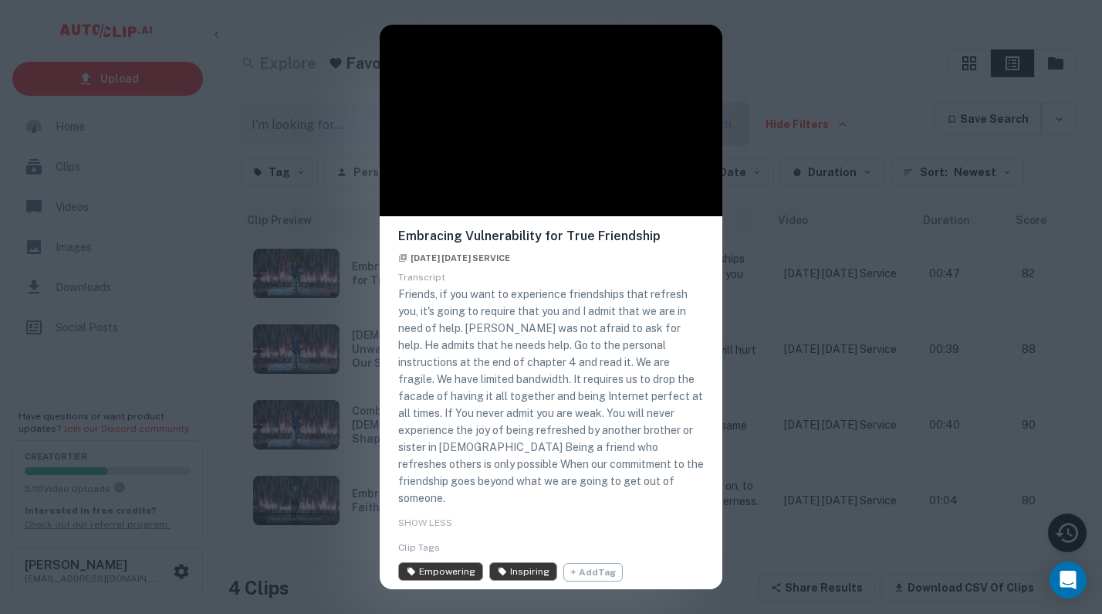
click at [797, 53] on div "Embracing Vulnerability for True Friendship August 31st, 2025 Sunday Service Tr…" at bounding box center [551, 307] width 1102 height 614
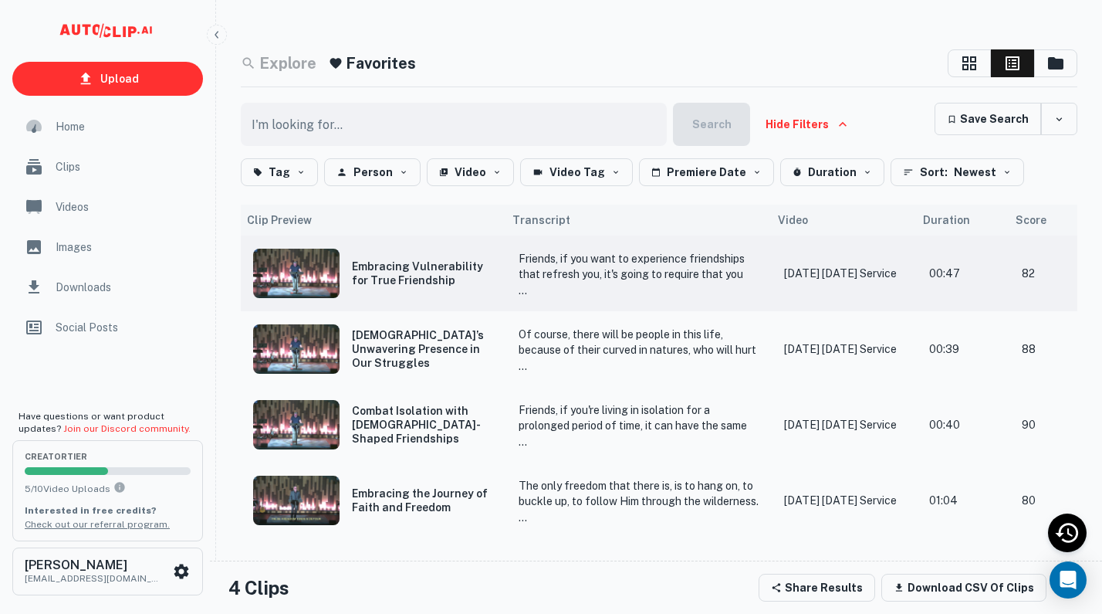
click at [772, 281] on td "Friends, if you want to experience friendships that refresh you, it's going to …" at bounding box center [639, 273] width 266 height 76
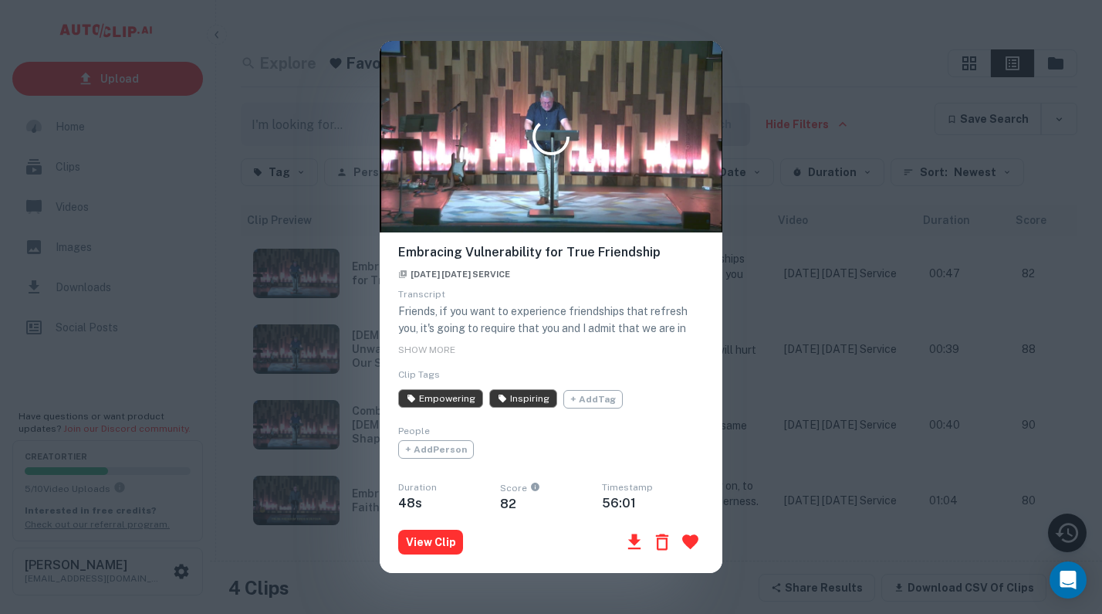
click at [694, 541] on icon "button" at bounding box center [690, 541] width 16 height 15
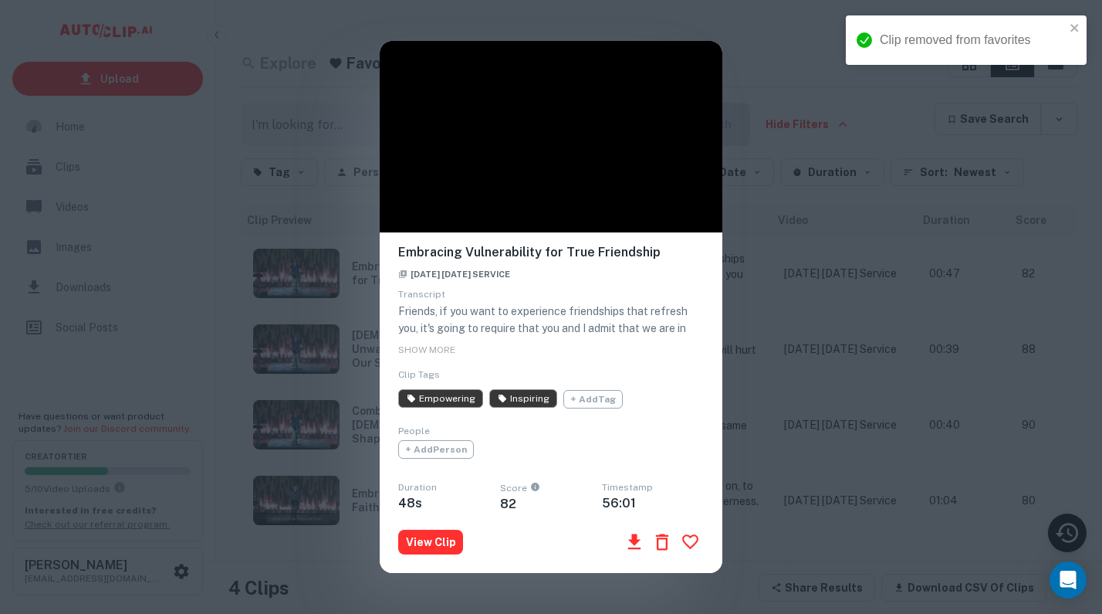
click at [785, 567] on div "Embracing Vulnerability for True Friendship August 31st, 2025 Sunday Service Tr…" at bounding box center [551, 307] width 1102 height 614
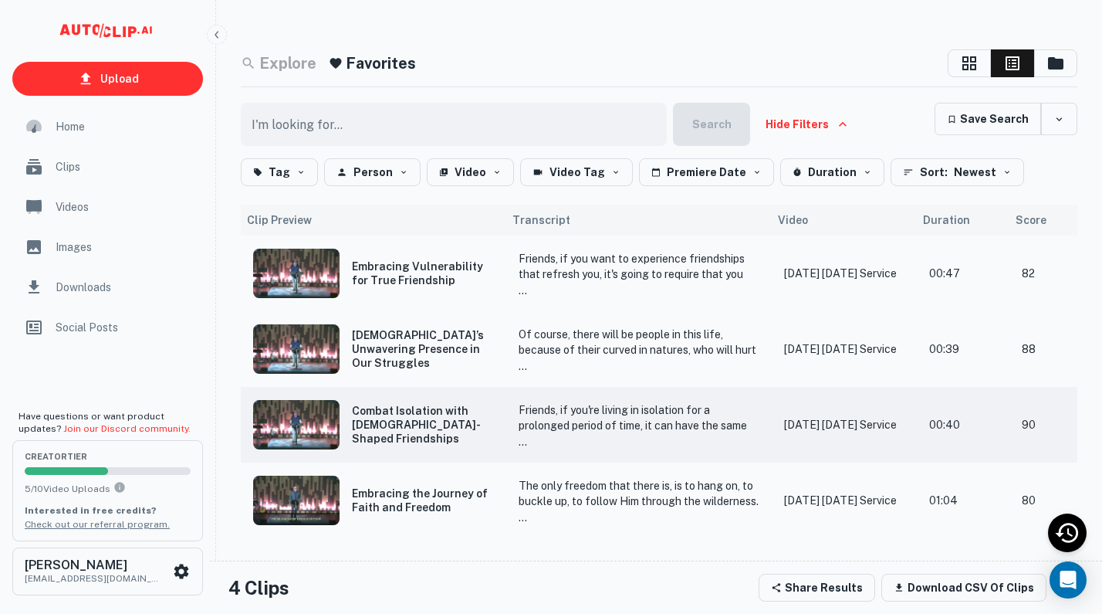
click at [638, 408] on p "Friends, if you're living in isolation for a prolonged period of time, it can h…" at bounding box center [639, 504] width 241 height 204
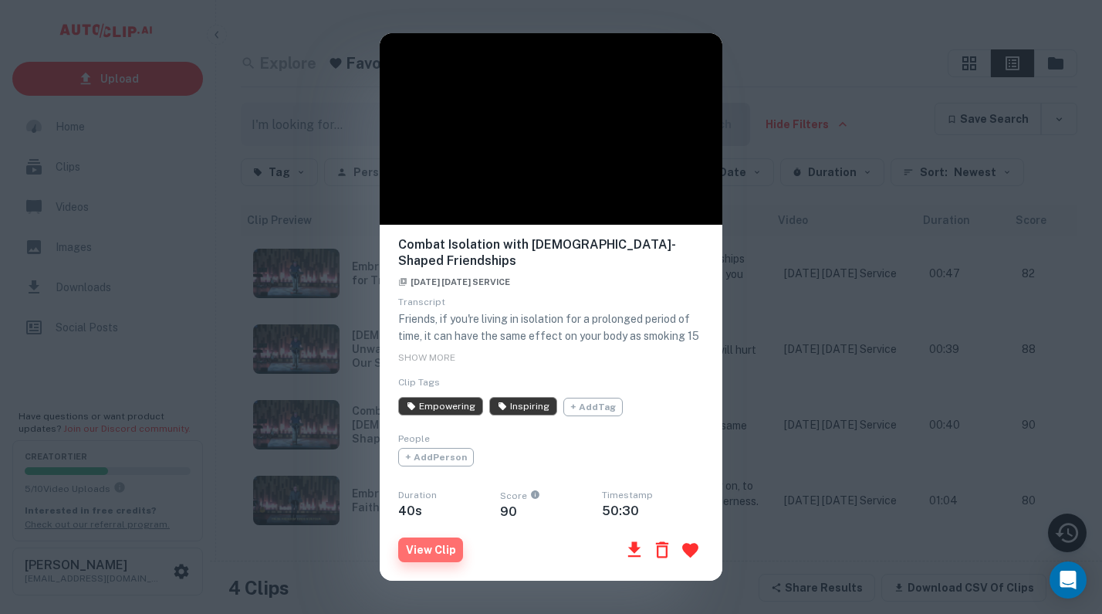
click at [418, 556] on button "View Clip" at bounding box center [430, 549] width 65 height 25
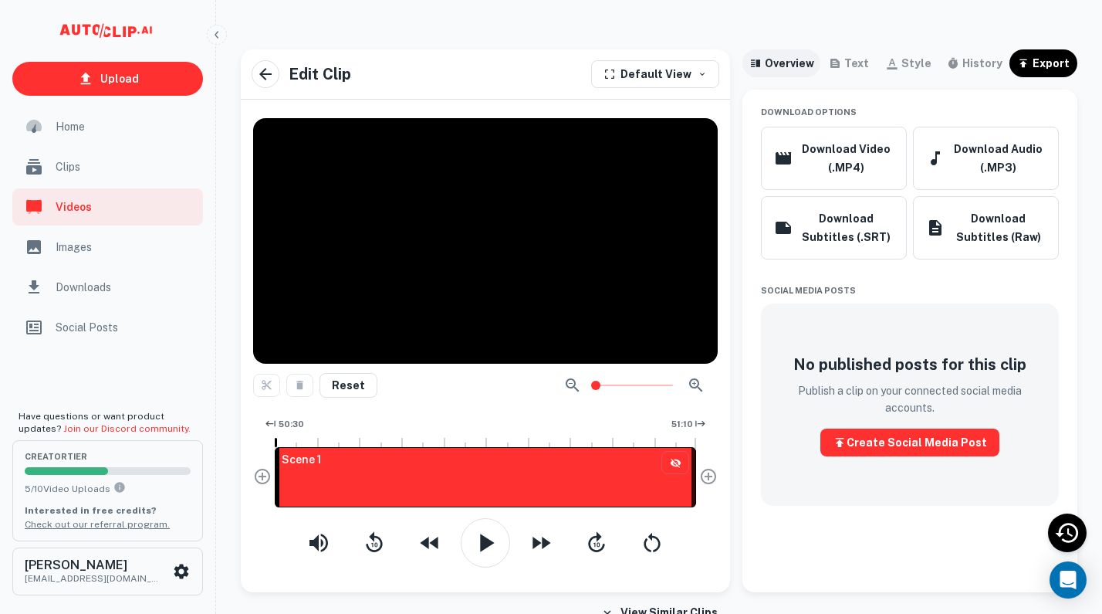
click at [802, 60] on div "overview" at bounding box center [789, 63] width 49 height 19
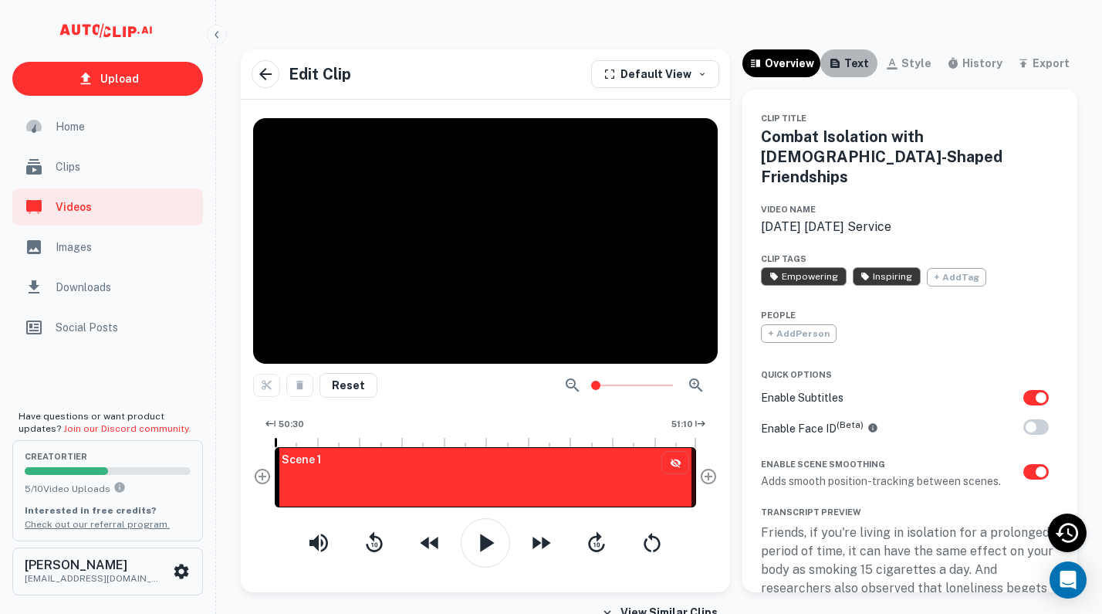
click at [861, 70] on div "text" at bounding box center [856, 63] width 25 height 19
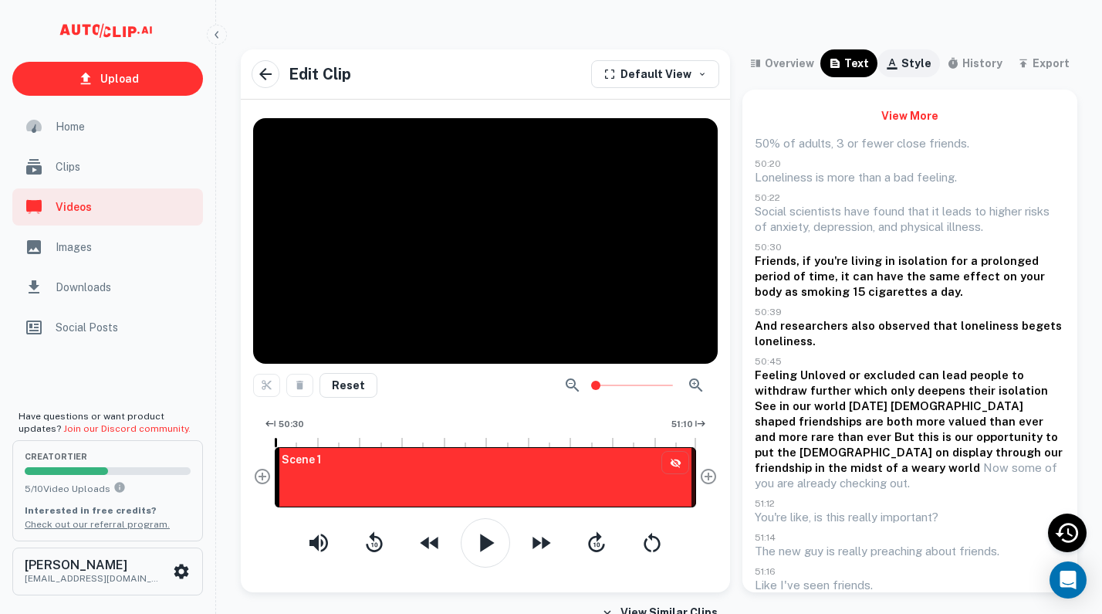
click at [921, 76] on button "style" at bounding box center [909, 63] width 62 height 28
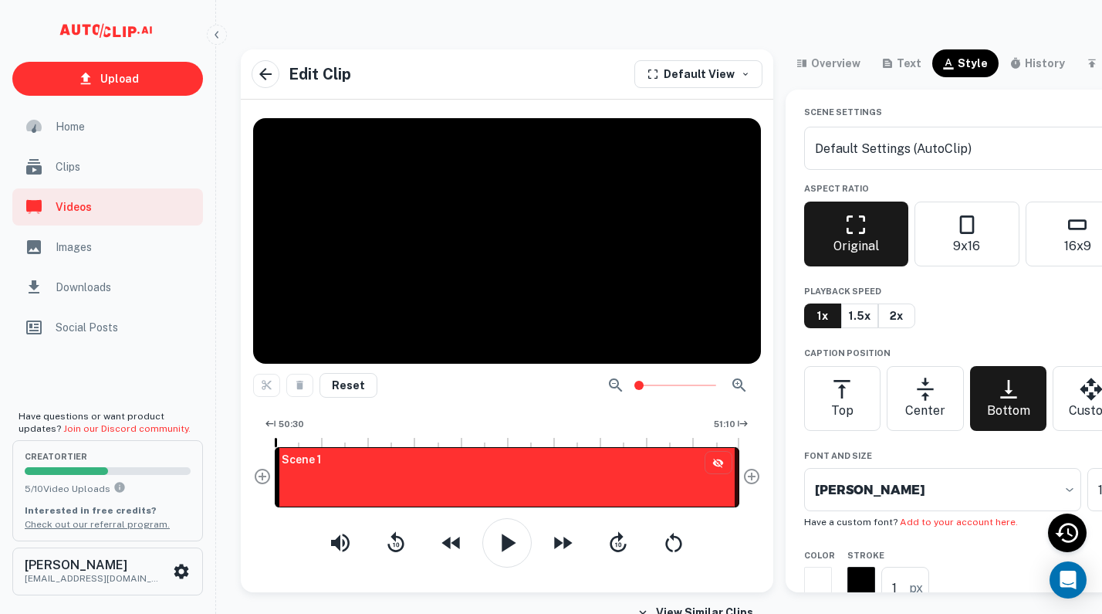
click at [939, 77] on div "overview text style history export" at bounding box center [967, 69] width 363 height 40
click at [1051, 69] on div "history" at bounding box center [1045, 63] width 40 height 19
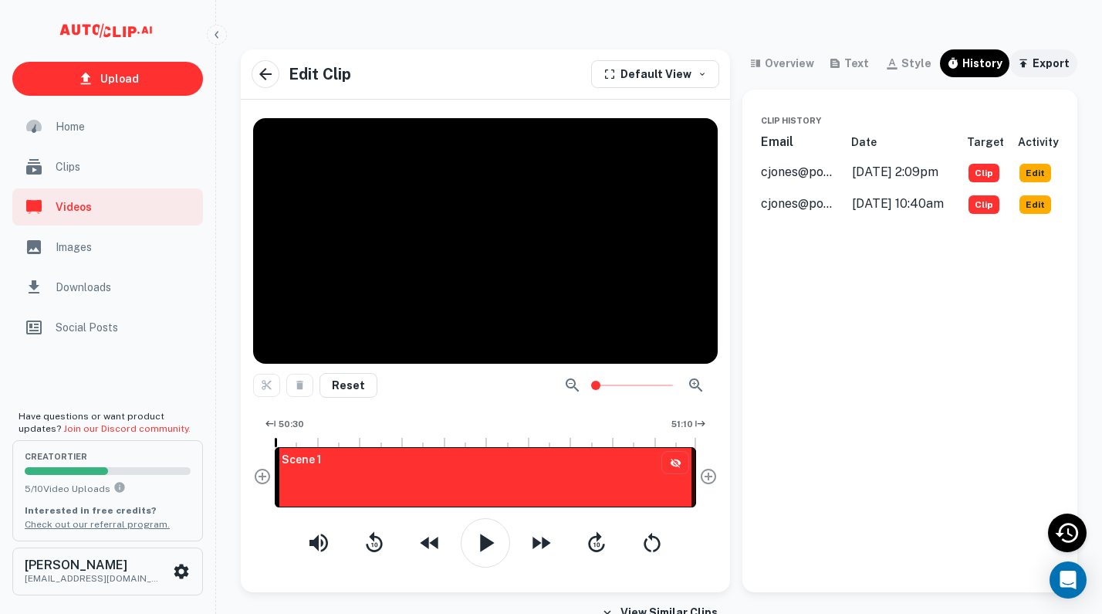
click at [1054, 58] on div "export" at bounding box center [1051, 63] width 37 height 19
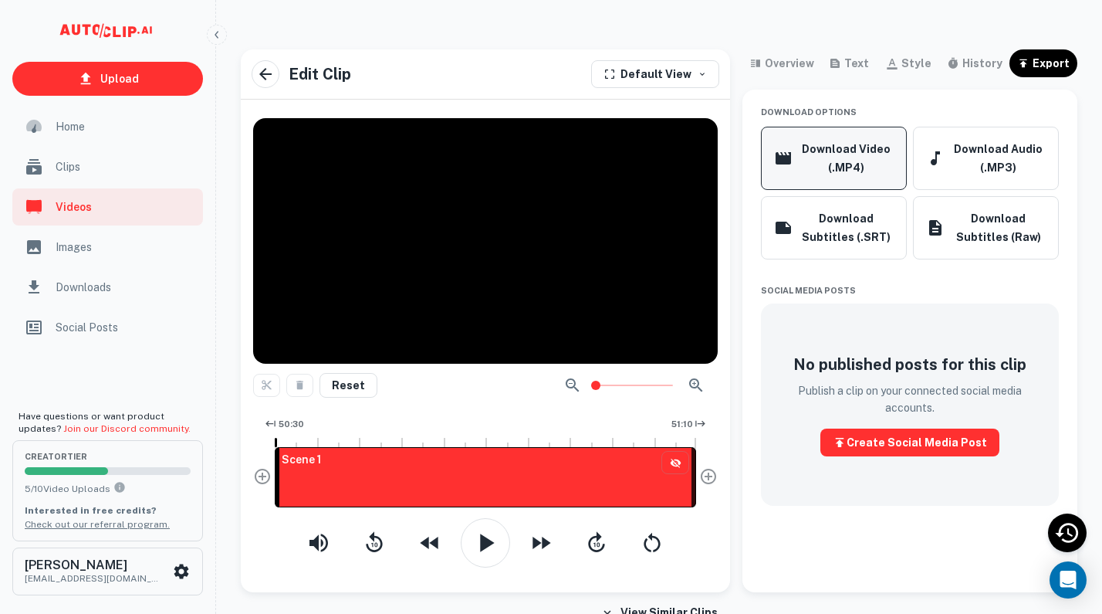
click at [847, 154] on button "Download Video (.MP4)" at bounding box center [834, 158] width 146 height 63
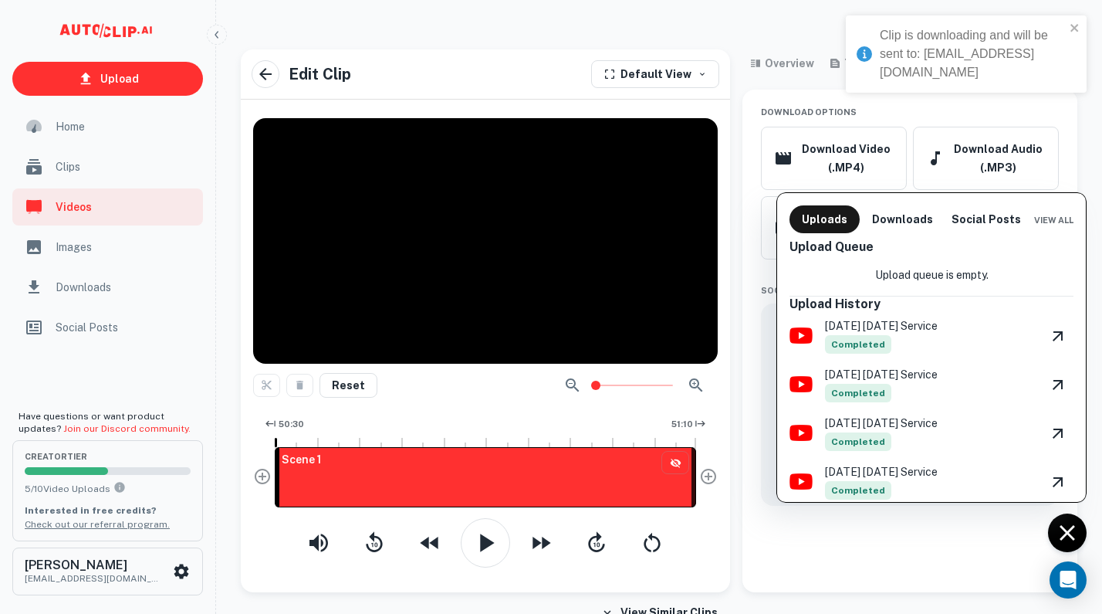
click at [120, 173] on div at bounding box center [551, 307] width 1102 height 614
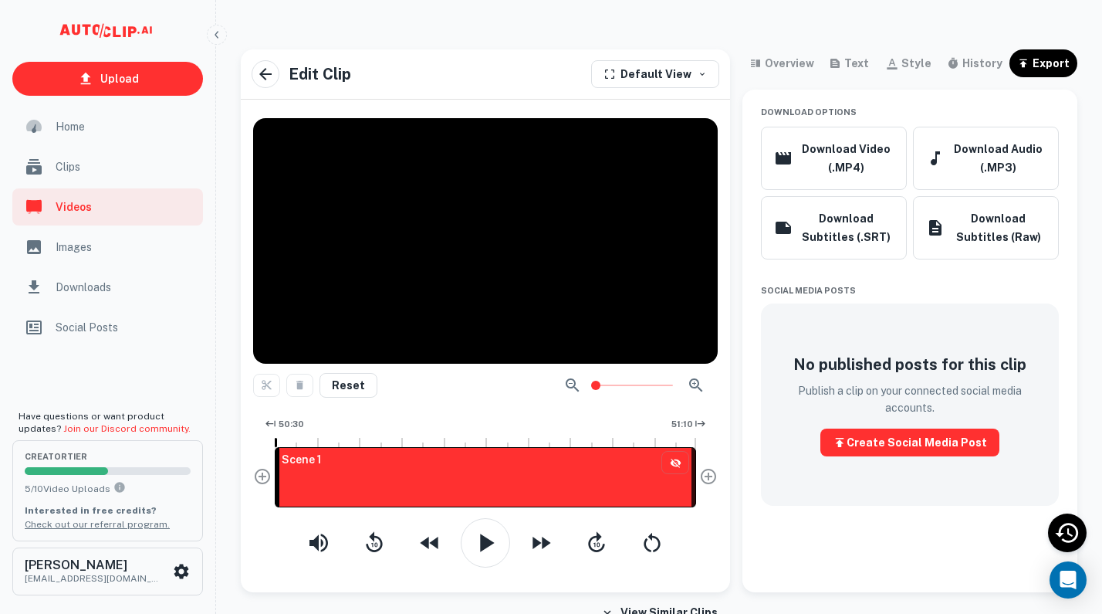
click at [84, 165] on span "Clips" at bounding box center [125, 166] width 138 height 17
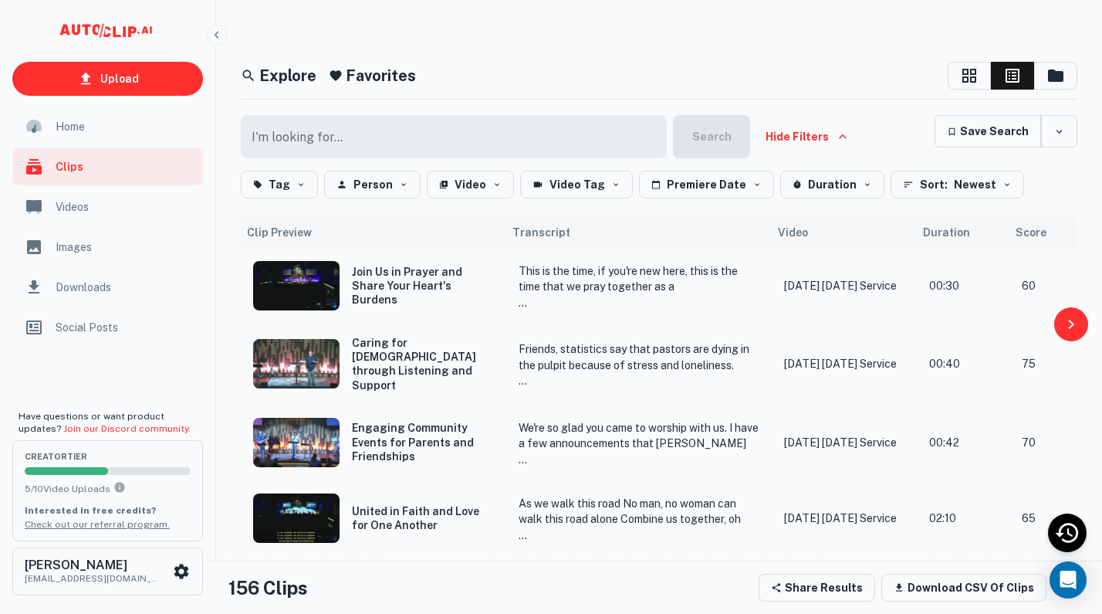
click at [394, 69] on h5 "Favorites" at bounding box center [381, 75] width 70 height 23
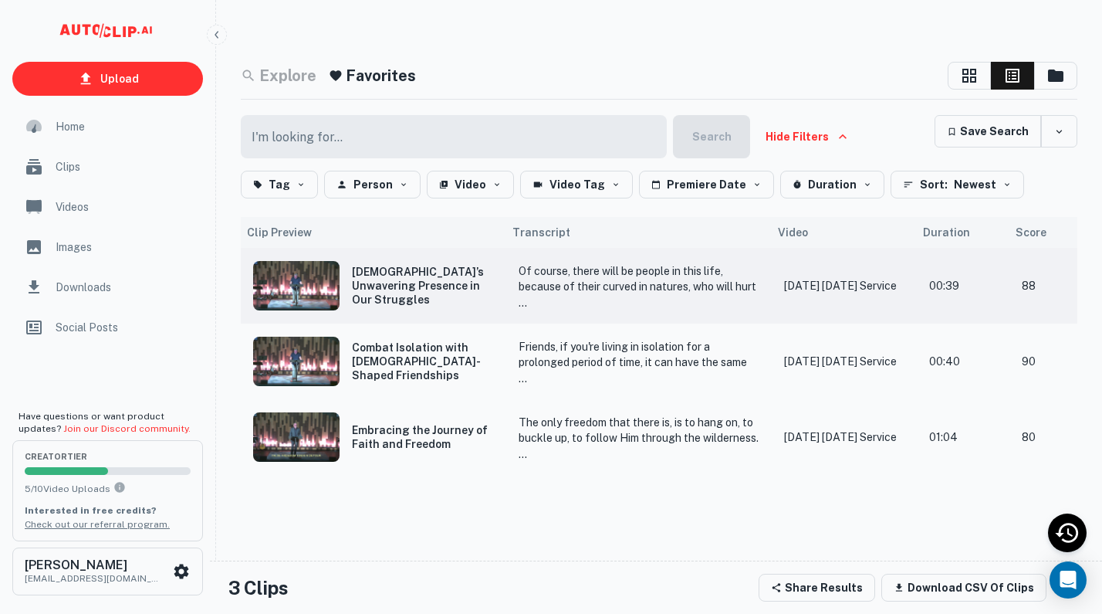
click at [621, 267] on p "Of course, there will be people in this life, because of their curved in nature…" at bounding box center [639, 372] width 241 height 219
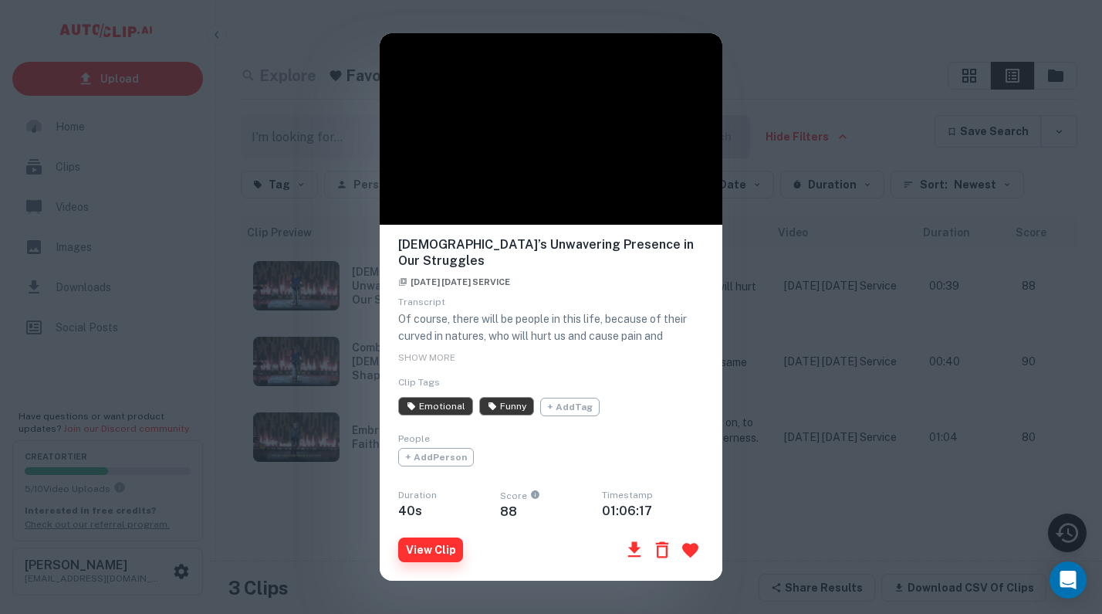
click at [444, 539] on button "View Clip" at bounding box center [430, 549] width 65 height 25
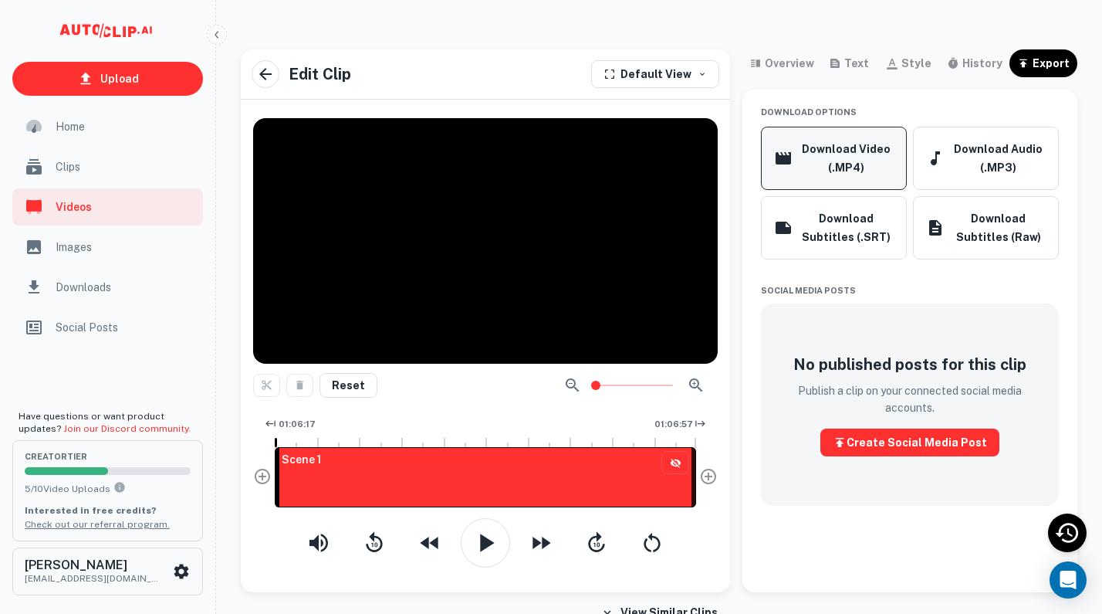
click at [854, 168] on button "Download Video (.MP4)" at bounding box center [834, 158] width 146 height 63
